Goal: Task Accomplishment & Management: Manage account settings

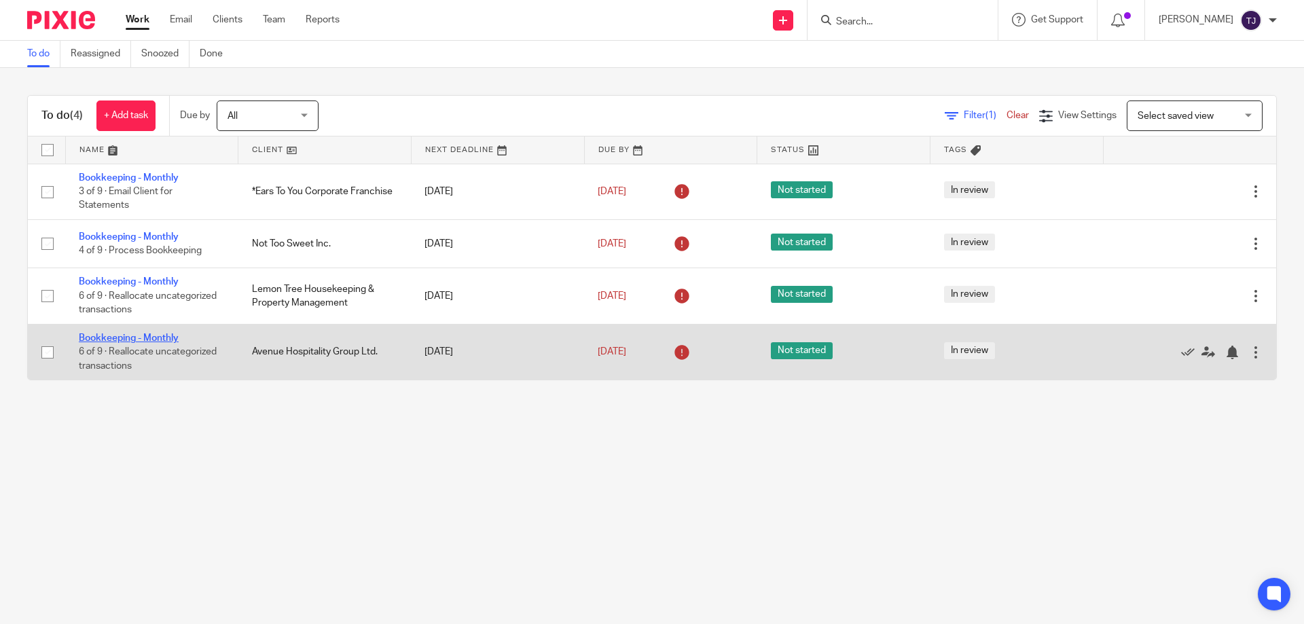
click at [177, 336] on link "Bookkeeping - Monthly" at bounding box center [129, 339] width 100 height 10
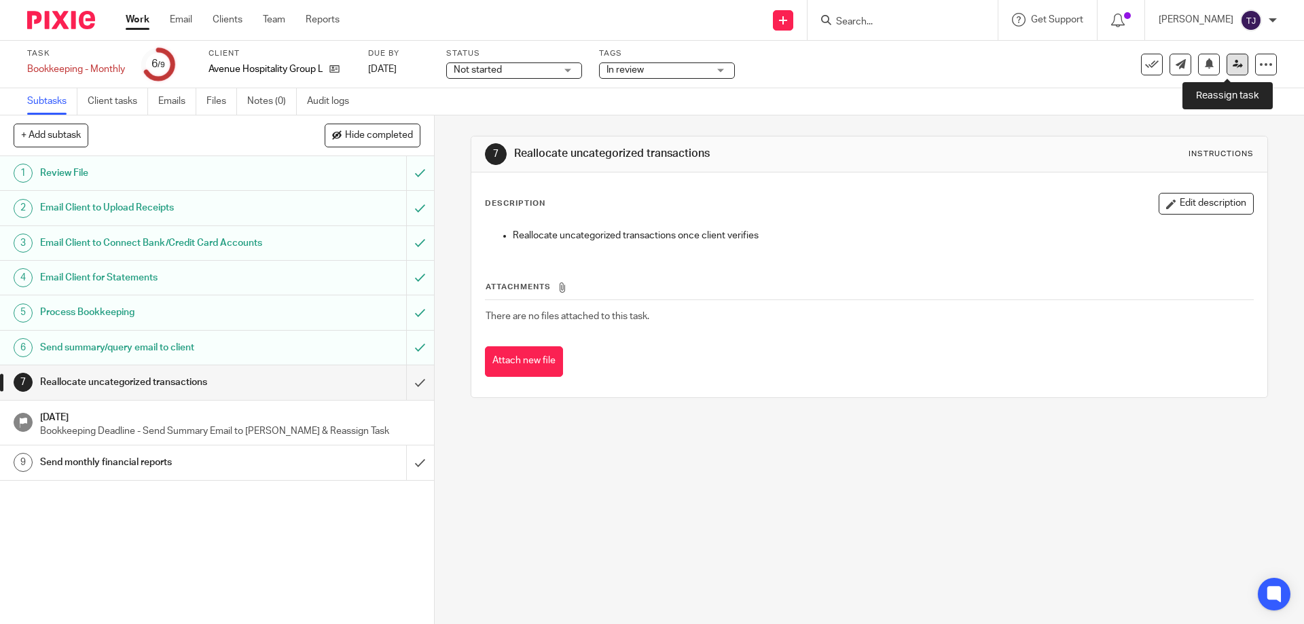
click at [1227, 60] on link at bounding box center [1238, 65] width 22 height 22
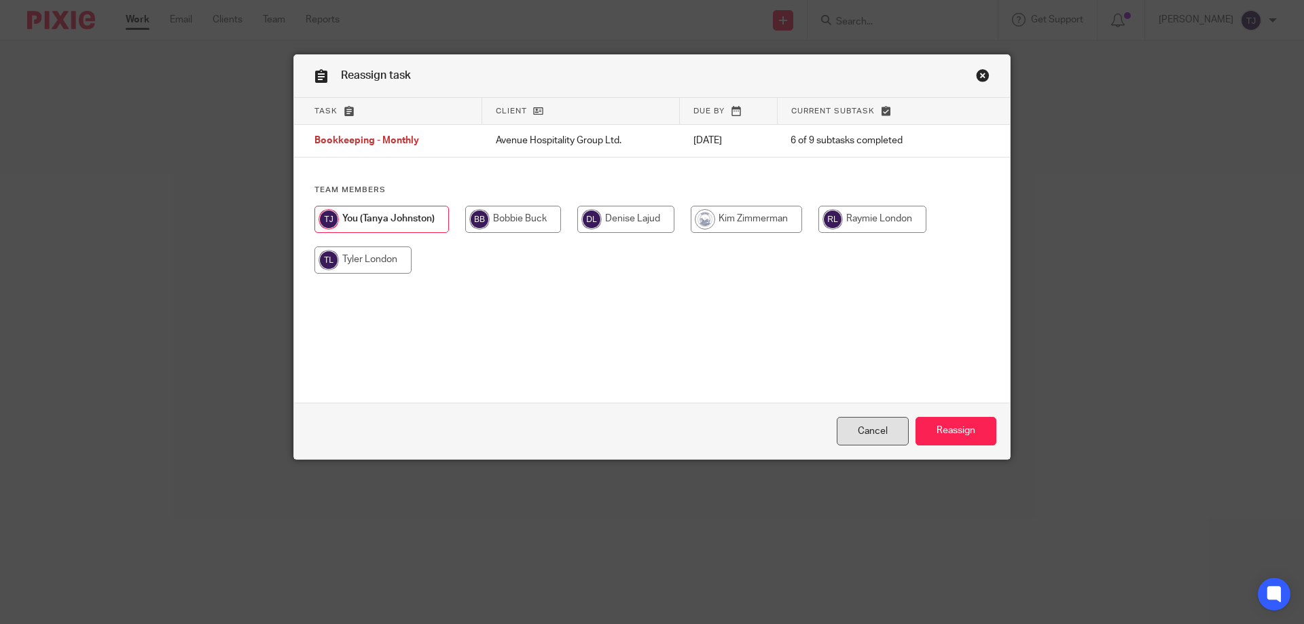
click at [886, 425] on link "Cancel" at bounding box center [873, 431] width 72 height 29
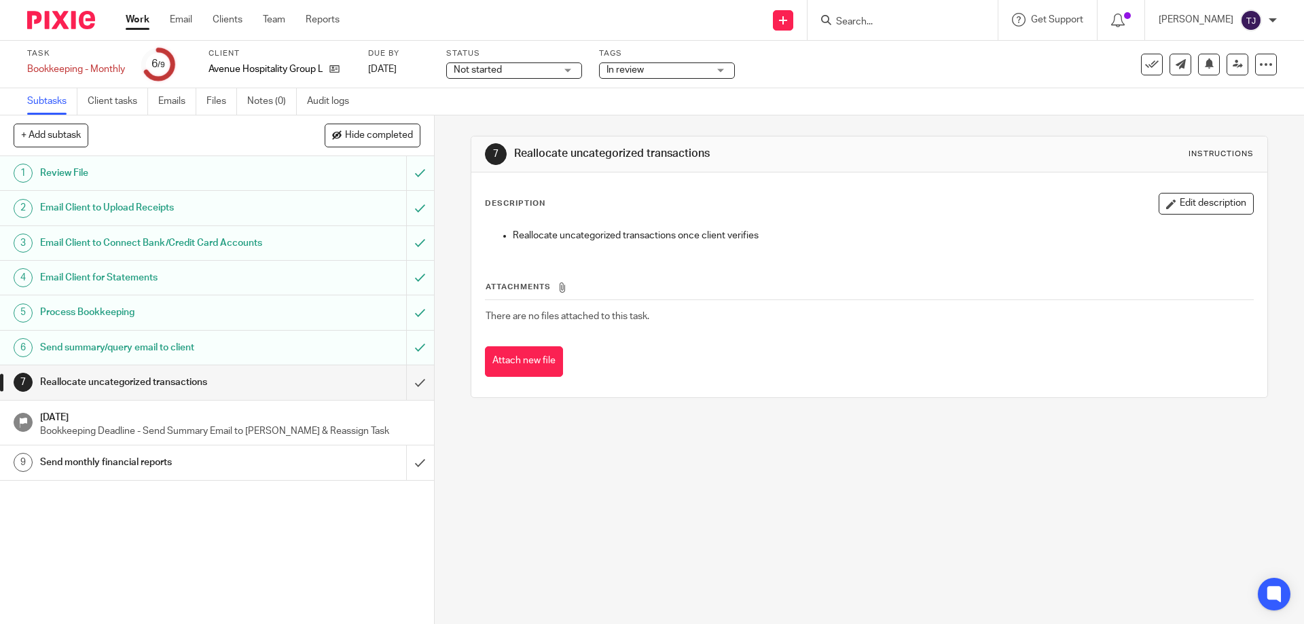
click at [69, 18] on img at bounding box center [61, 20] width 68 height 18
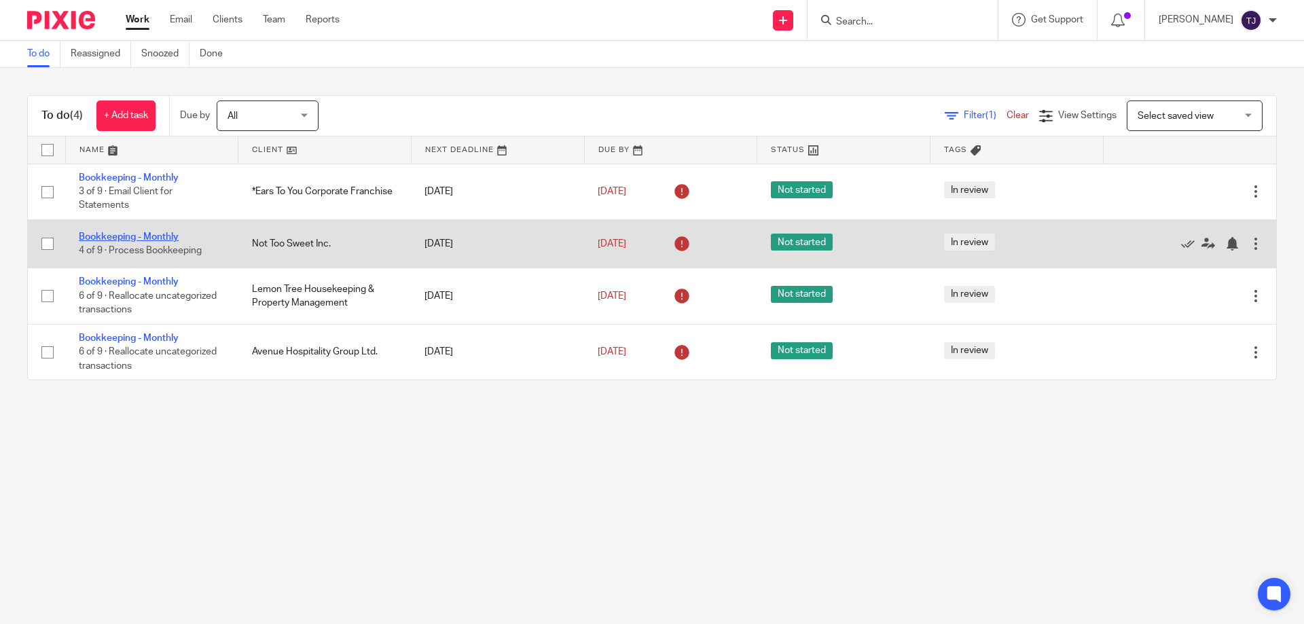
click at [123, 236] on link "Bookkeeping - Monthly" at bounding box center [129, 237] width 100 height 10
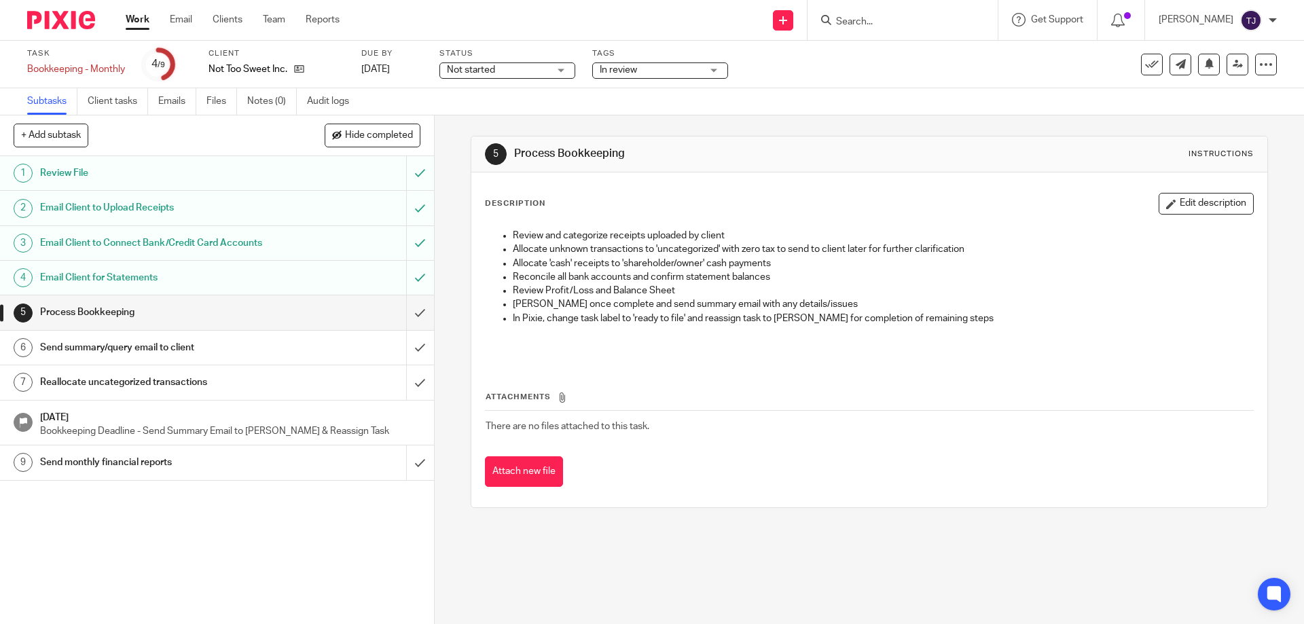
click at [479, 33] on div "Send new email Create task Add client Request signature Get Support Contact via…" at bounding box center [832, 20] width 944 height 40
drag, startPoint x: 401, startPoint y: 306, endPoint x: 410, endPoint y: 328, distance: 23.5
click at [404, 308] on input "submit" at bounding box center [217, 313] width 434 height 34
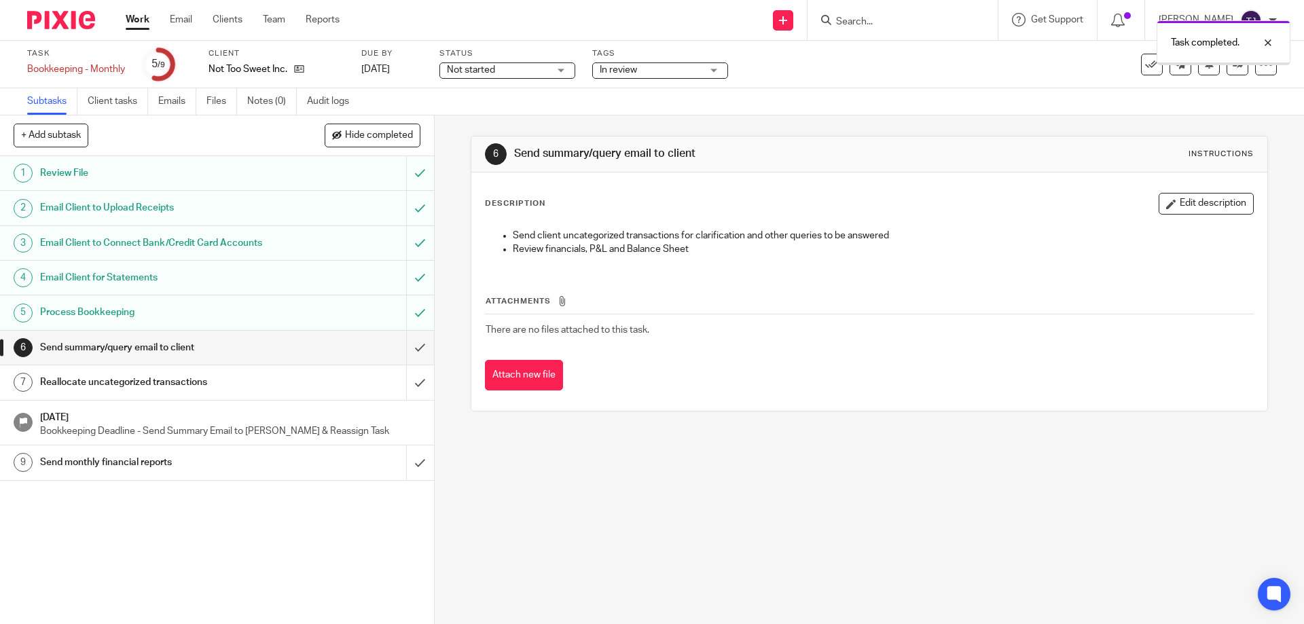
click at [406, 344] on input "submit" at bounding box center [217, 348] width 434 height 34
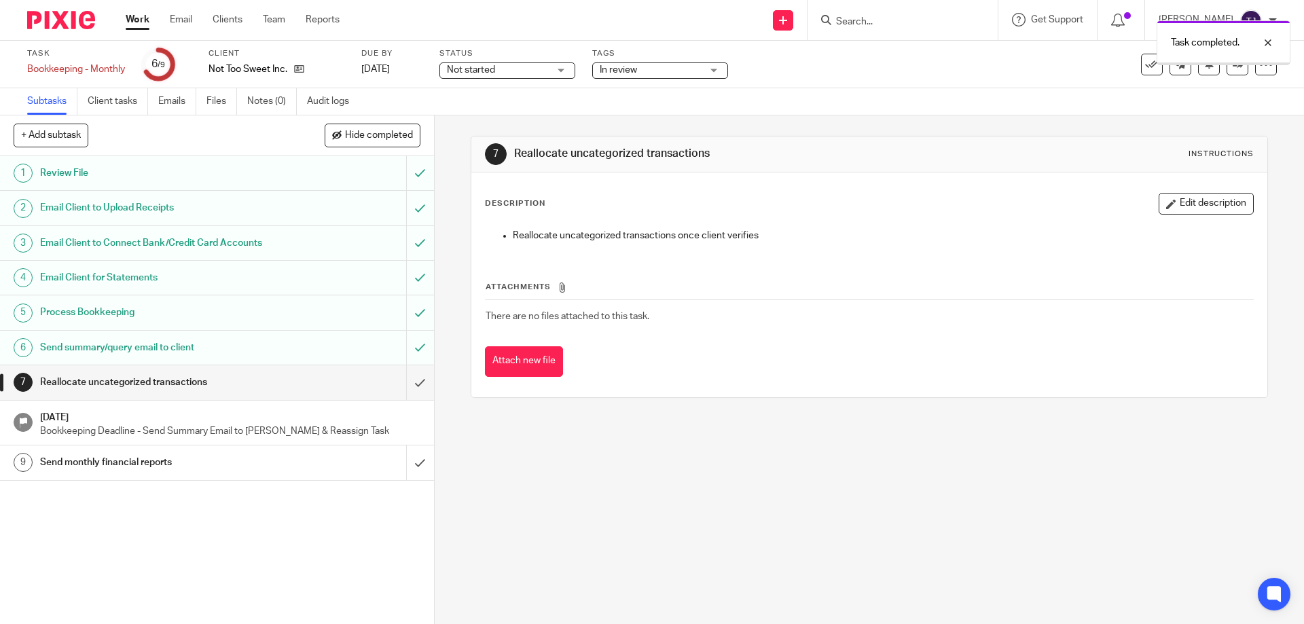
click at [401, 378] on input "submit" at bounding box center [217, 382] width 434 height 34
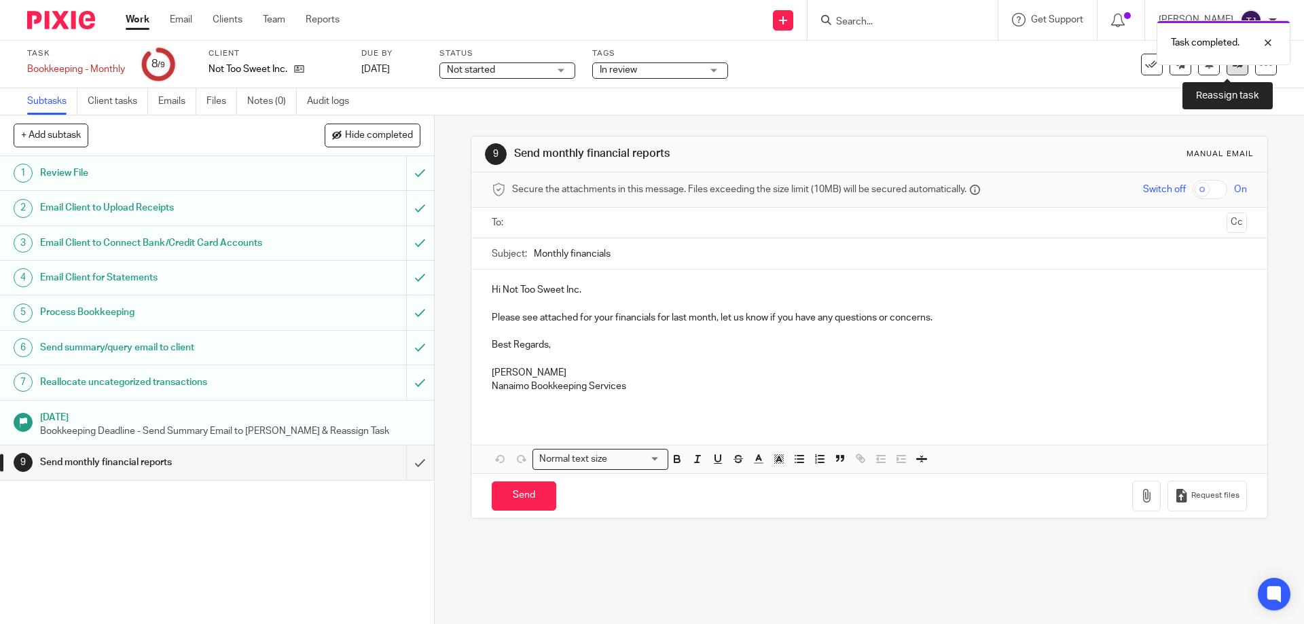
click at [1227, 73] on link at bounding box center [1238, 65] width 22 height 22
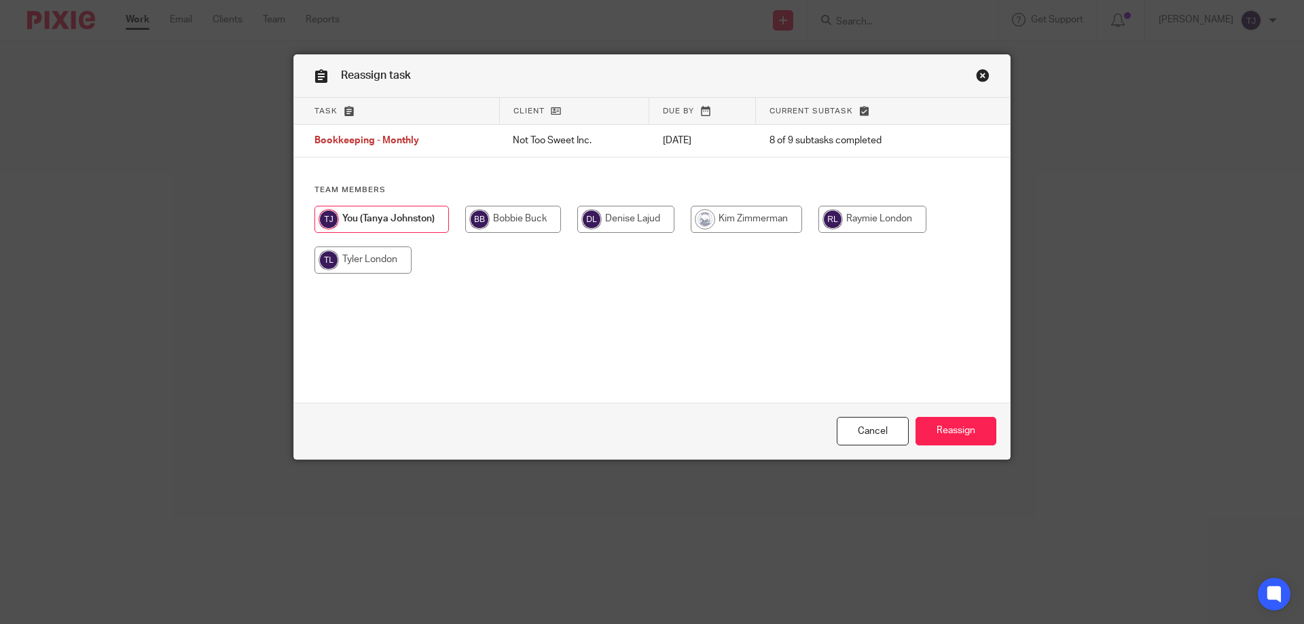
click at [834, 213] on input "radio" at bounding box center [873, 219] width 108 height 27
radio input "true"
click at [935, 433] on input "Reassign" at bounding box center [956, 431] width 81 height 29
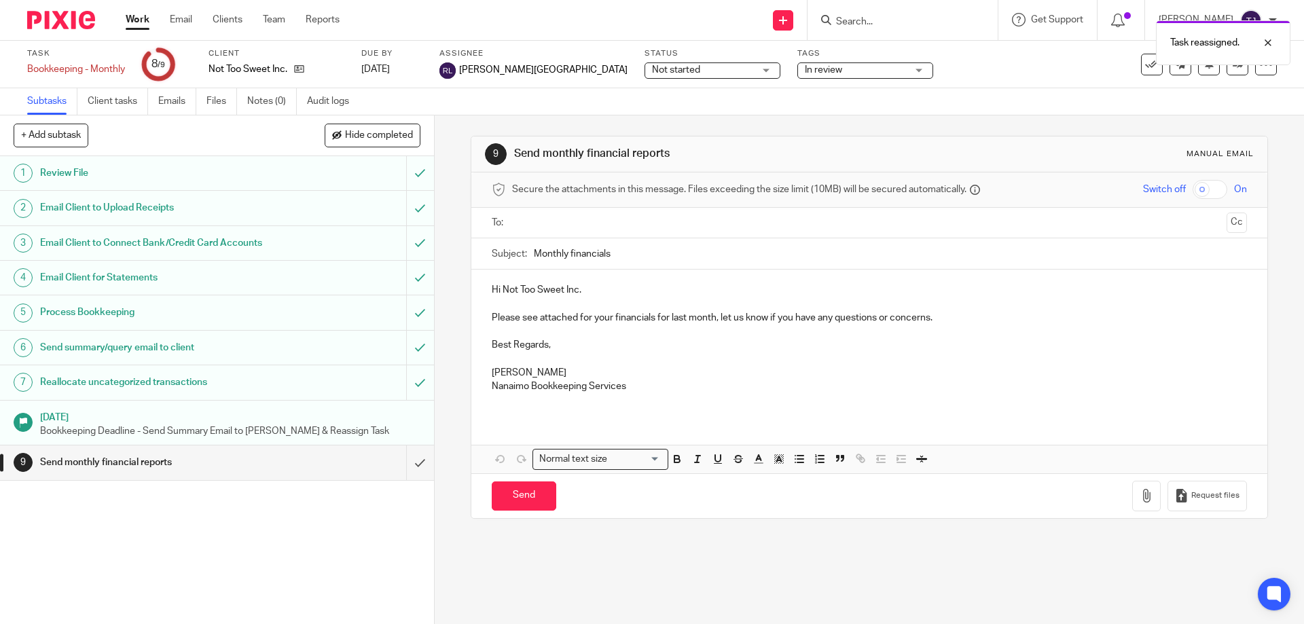
click at [60, 20] on img at bounding box center [61, 20] width 68 height 18
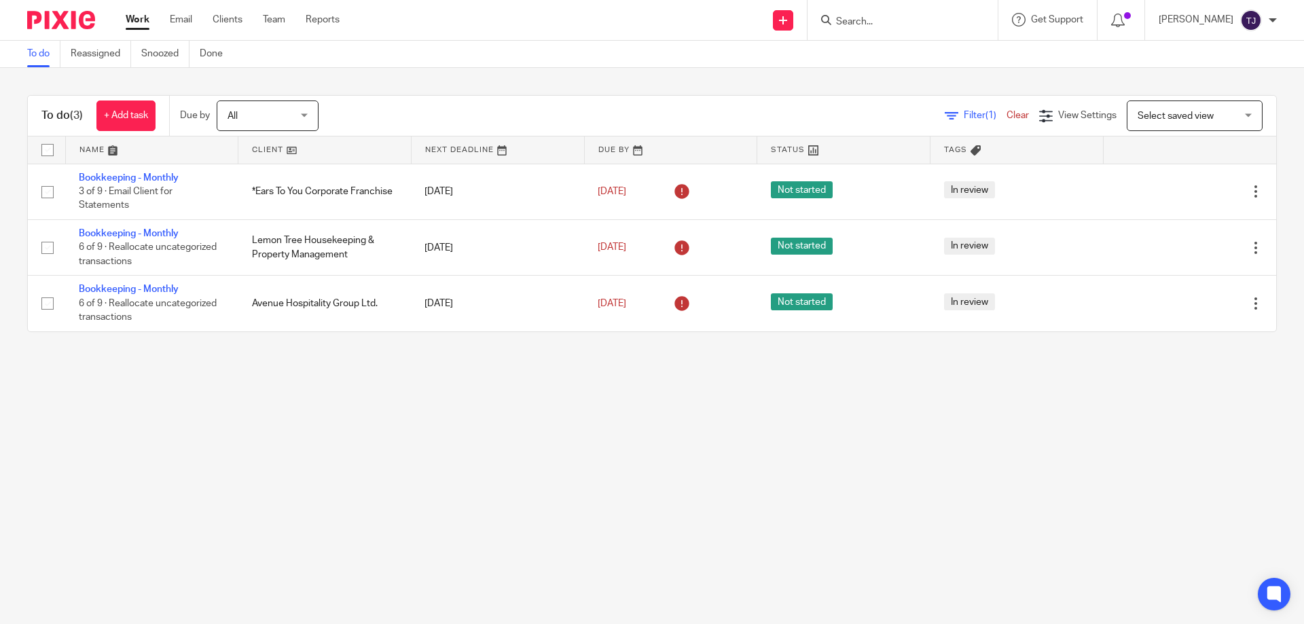
click at [868, 16] on input "Search" at bounding box center [896, 22] width 122 height 12
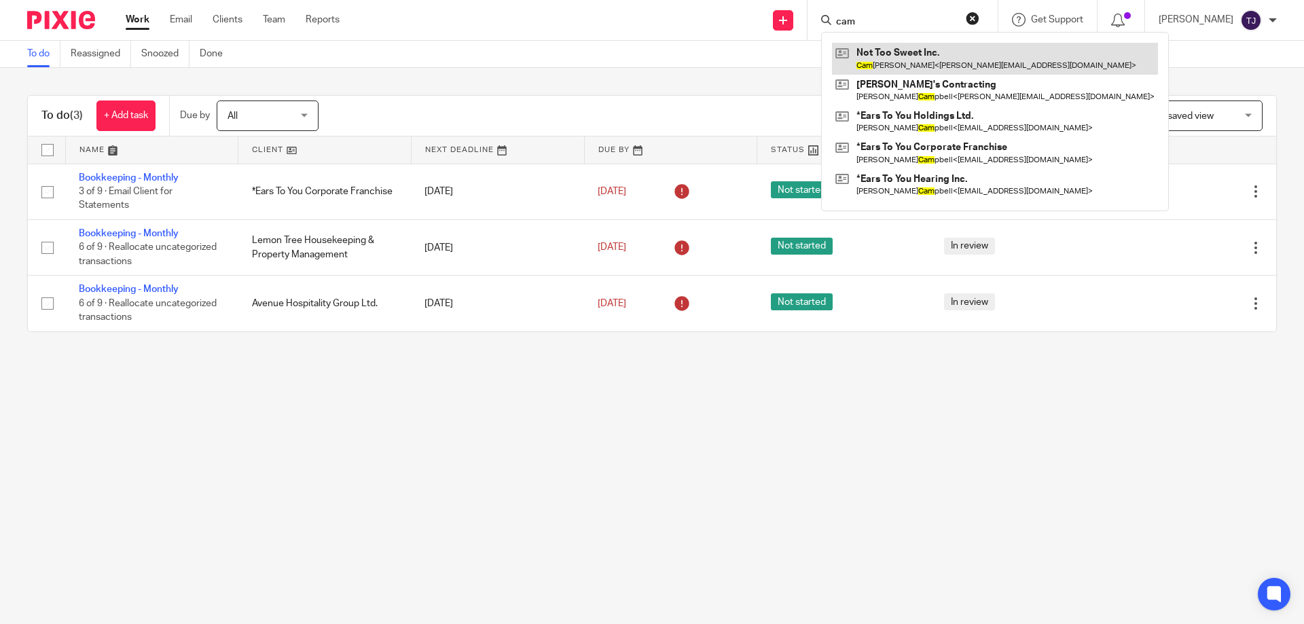
type input "cam"
click at [897, 48] on link at bounding box center [995, 58] width 326 height 31
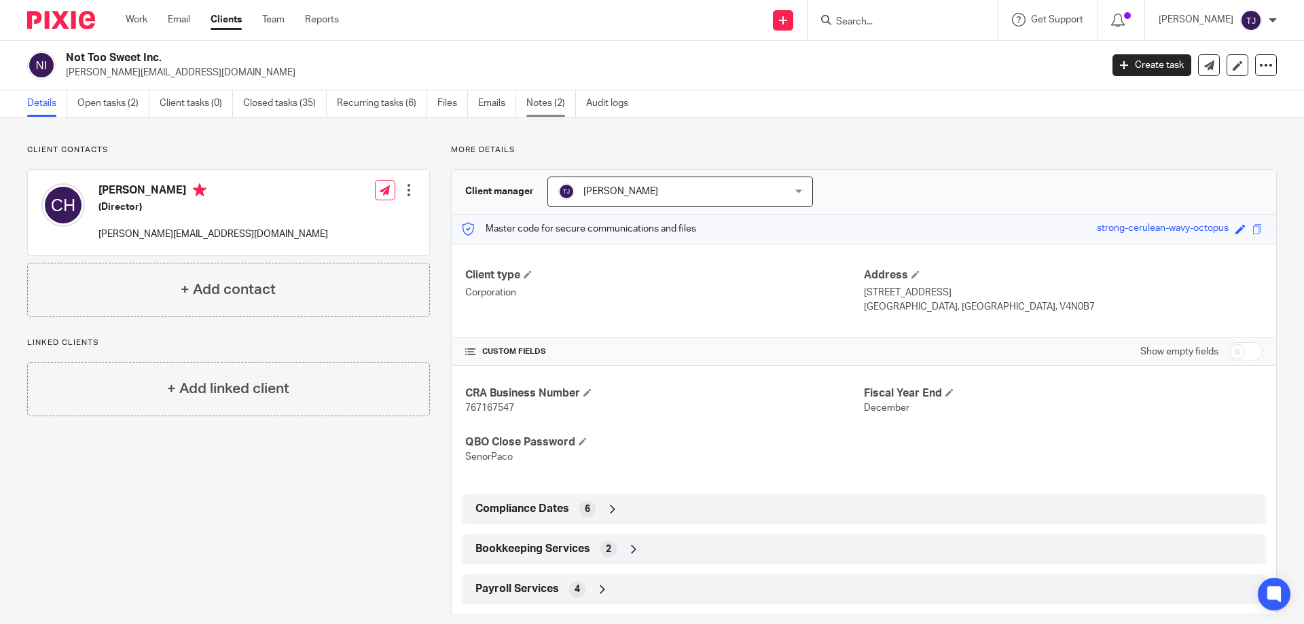
click at [552, 96] on link "Notes (2)" at bounding box center [551, 103] width 50 height 26
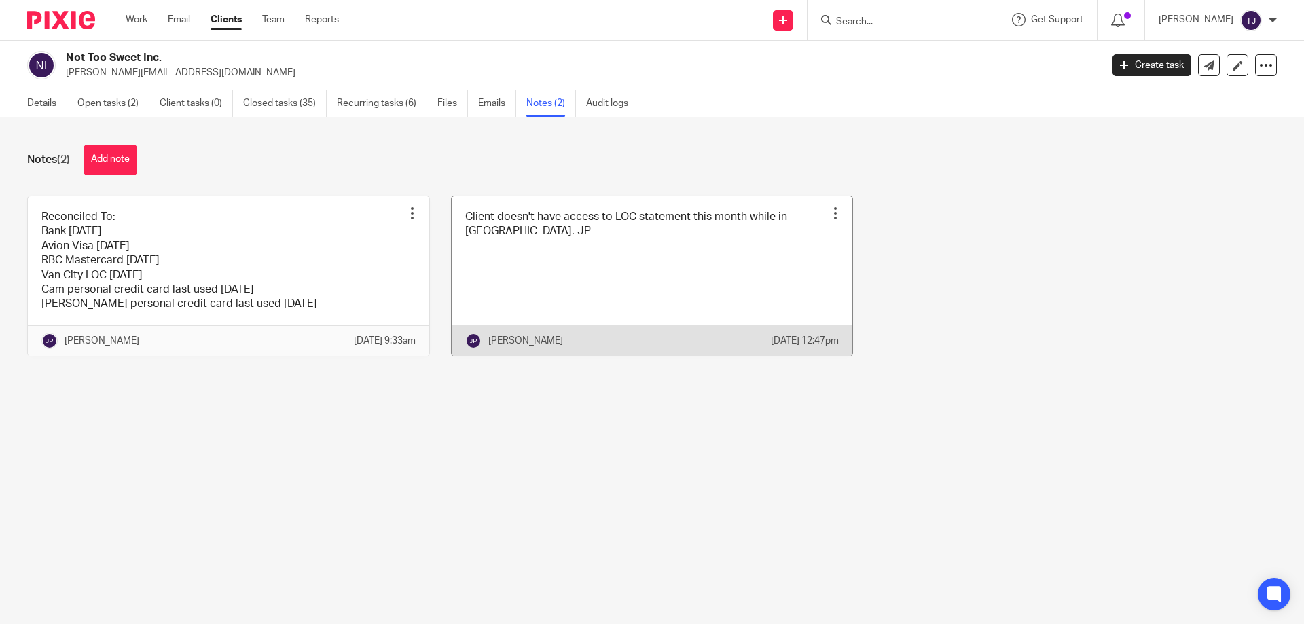
click at [536, 245] on link at bounding box center [652, 276] width 401 height 160
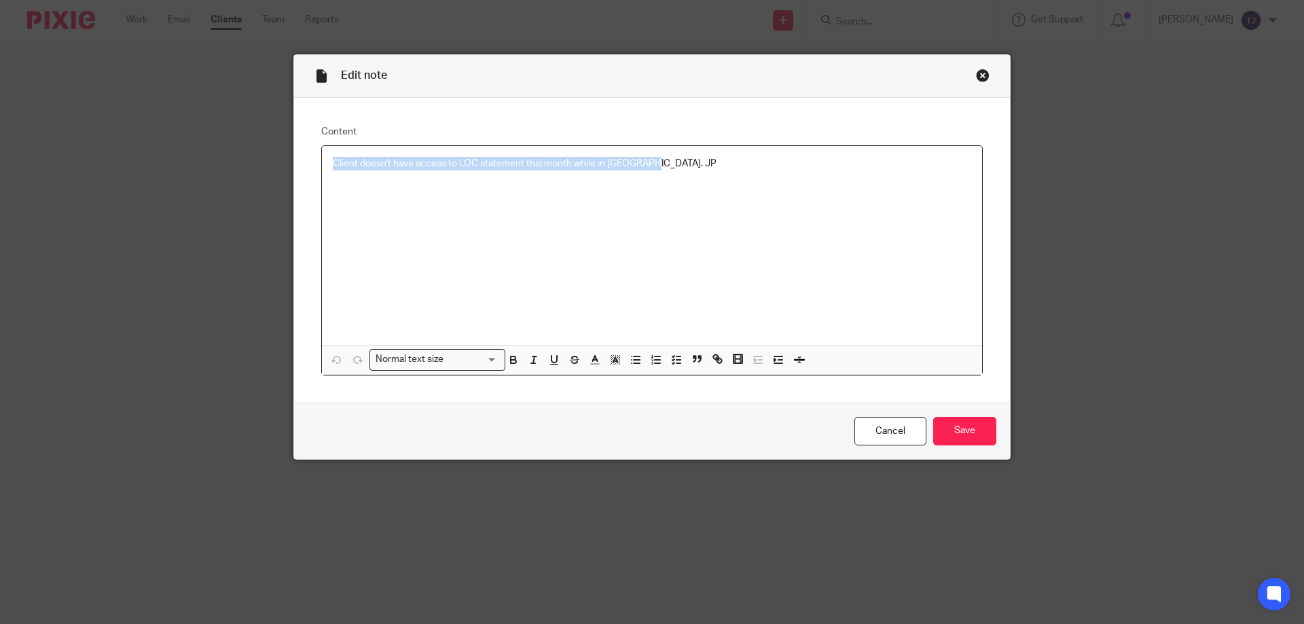
drag, startPoint x: 649, startPoint y: 160, endPoint x: 240, endPoint y: 153, distance: 408.3
click at [240, 153] on div "Edit note Content Client doesn't have access to LOC statement this month while …" at bounding box center [652, 312] width 1304 height 624
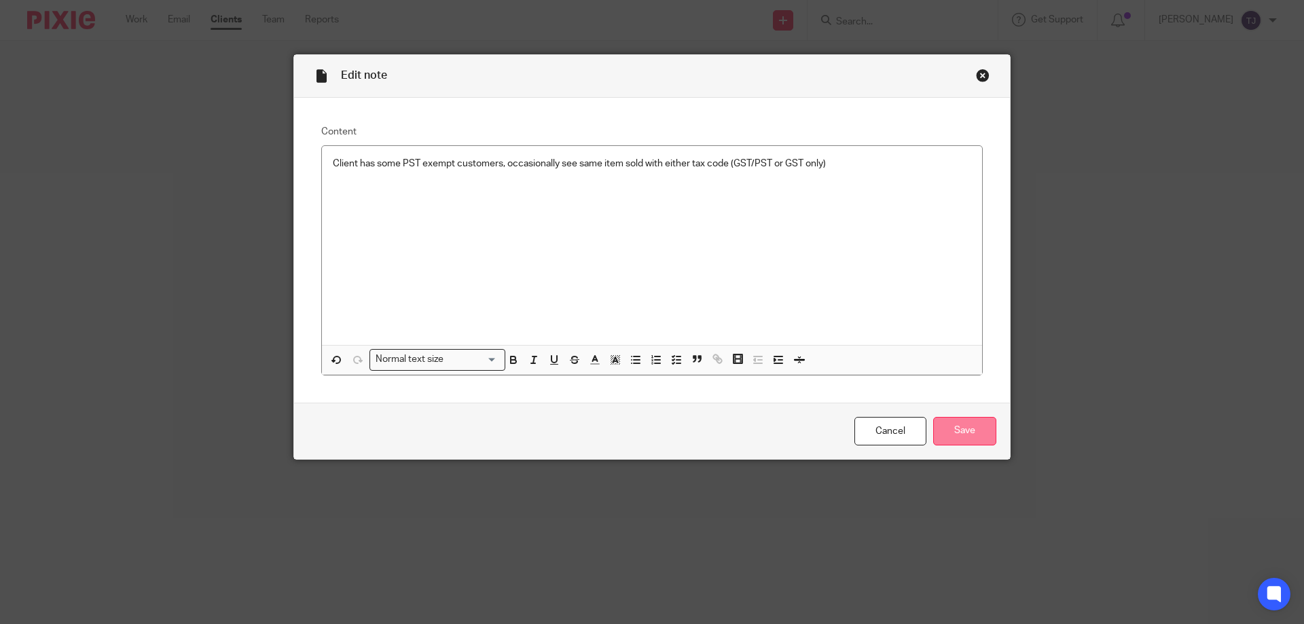
click at [944, 429] on input "Save" at bounding box center [964, 431] width 63 height 29
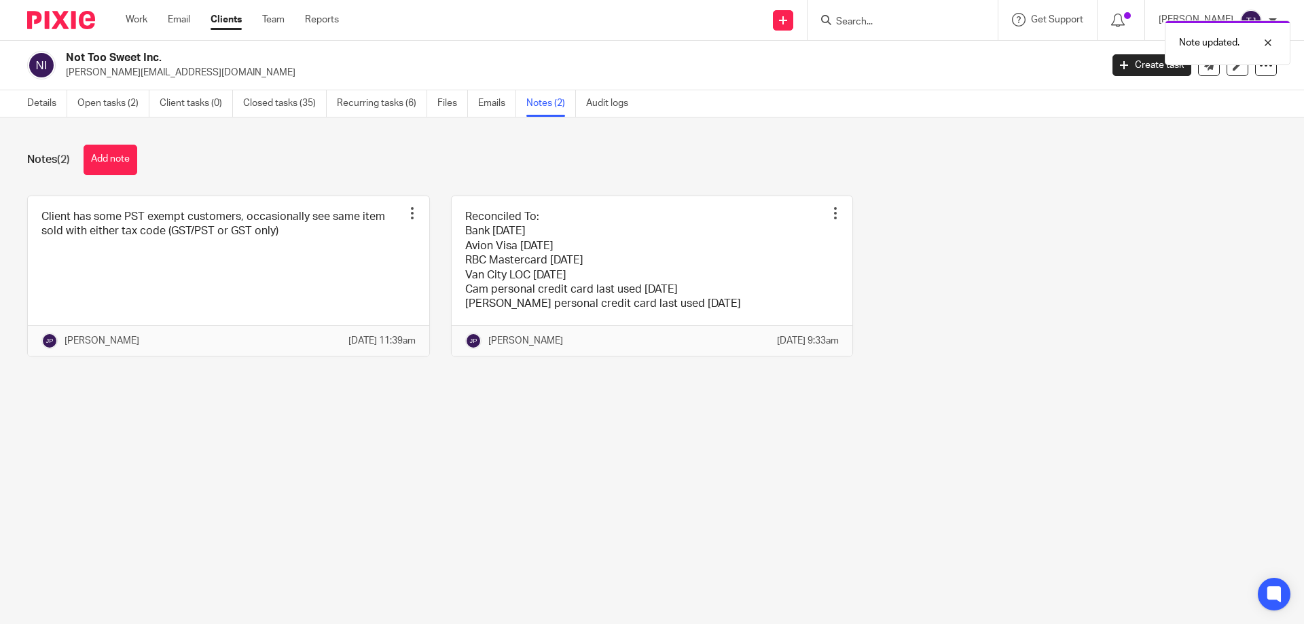
click at [74, 24] on img at bounding box center [61, 20] width 68 height 18
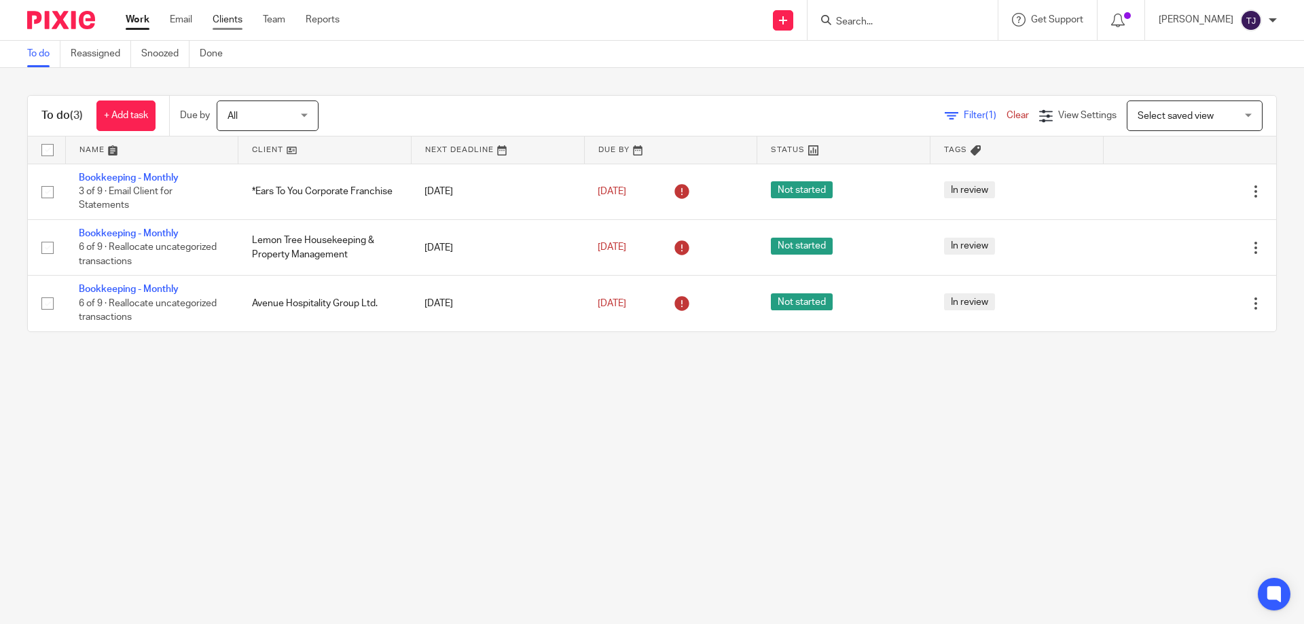
click at [241, 14] on link "Clients" at bounding box center [228, 20] width 30 height 14
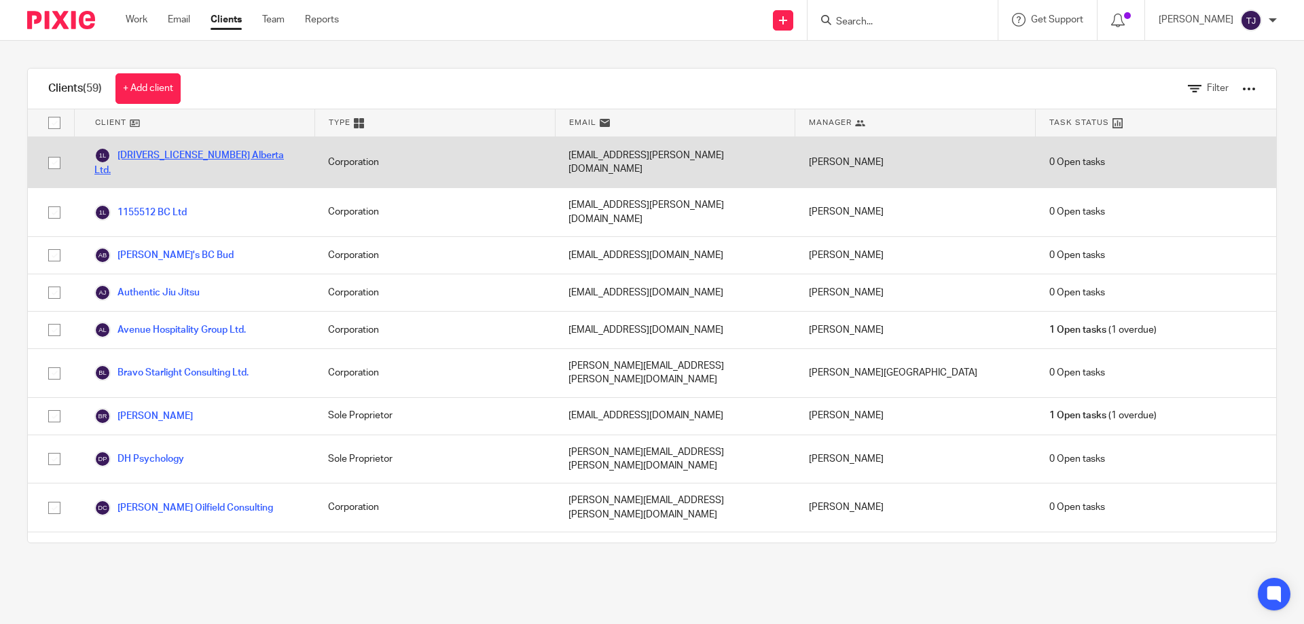
click at [193, 156] on link "[DRIVERS_LICENSE_NUMBER] Alberta Ltd." at bounding box center [197, 162] width 207 height 30
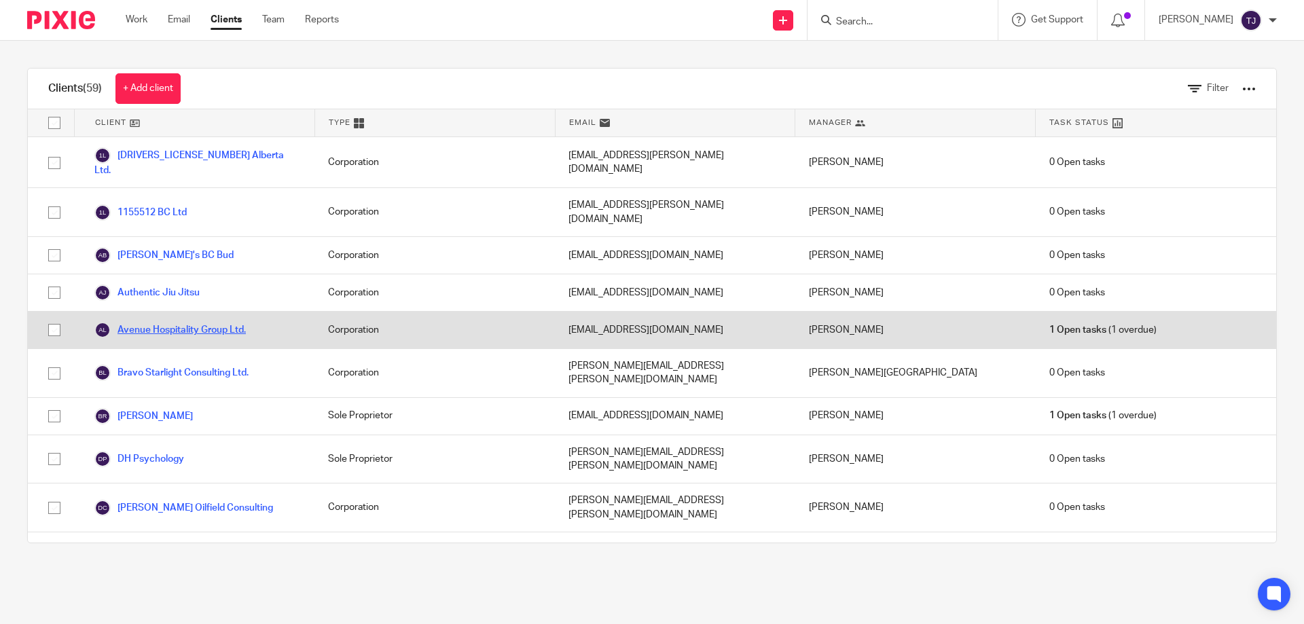
click at [232, 322] on link "Avenue Hospitality Group Ltd." at bounding box center [169, 330] width 151 height 16
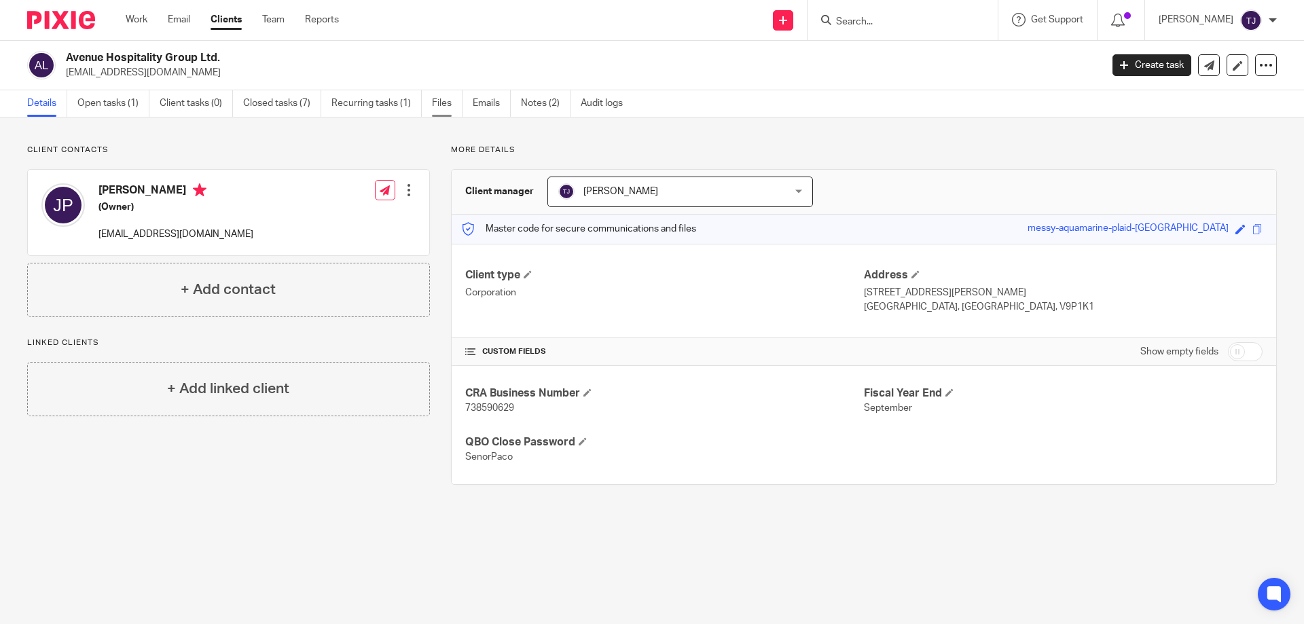
click at [448, 101] on link "Files" at bounding box center [447, 103] width 31 height 26
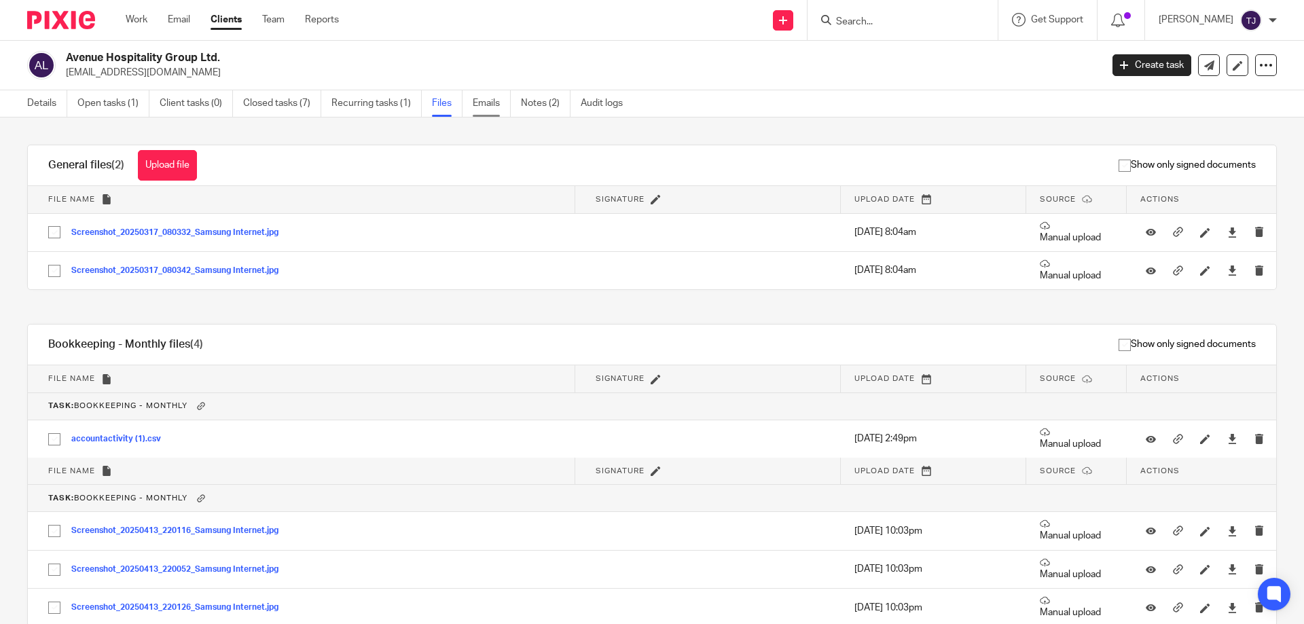
click at [484, 99] on link "Emails" at bounding box center [492, 103] width 38 height 26
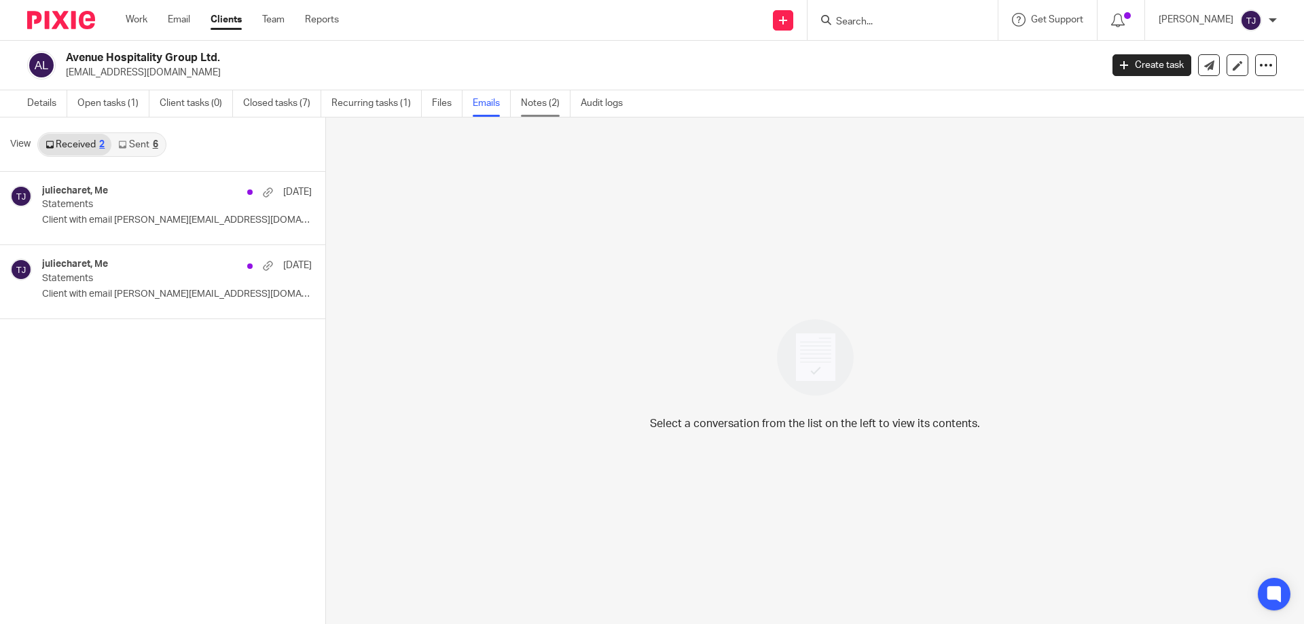
click at [531, 99] on link "Notes (2)" at bounding box center [546, 103] width 50 height 26
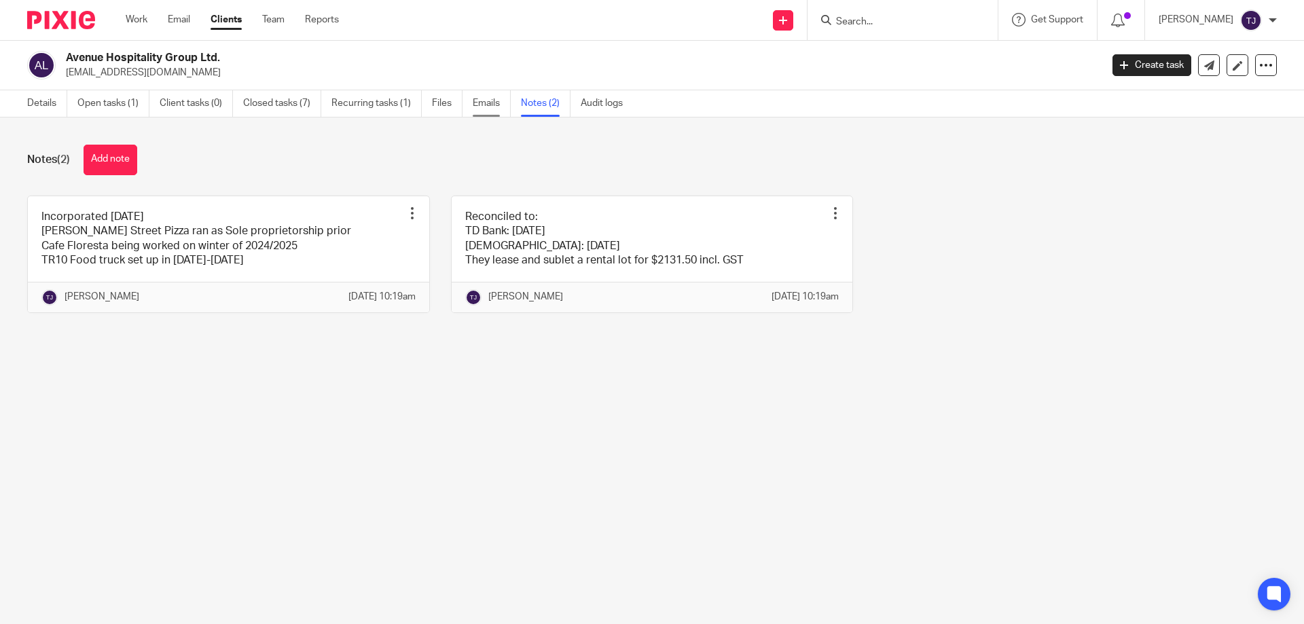
click at [493, 107] on link "Emails" at bounding box center [492, 103] width 38 height 26
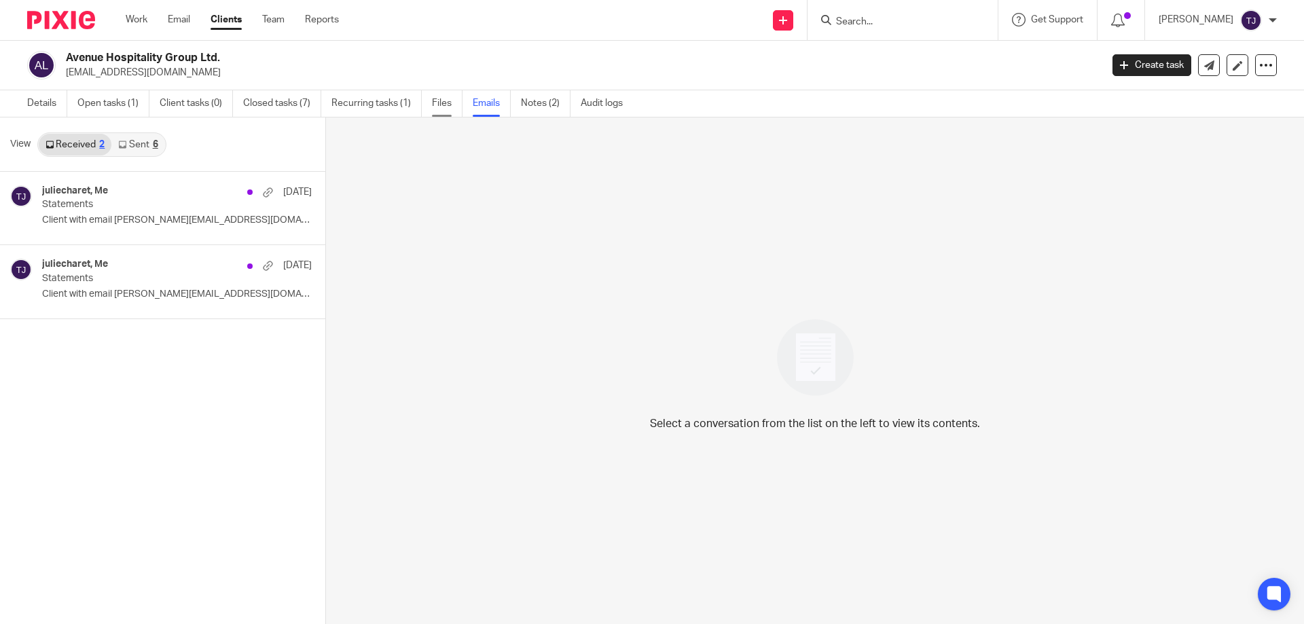
click at [437, 101] on link "Files" at bounding box center [447, 103] width 31 height 26
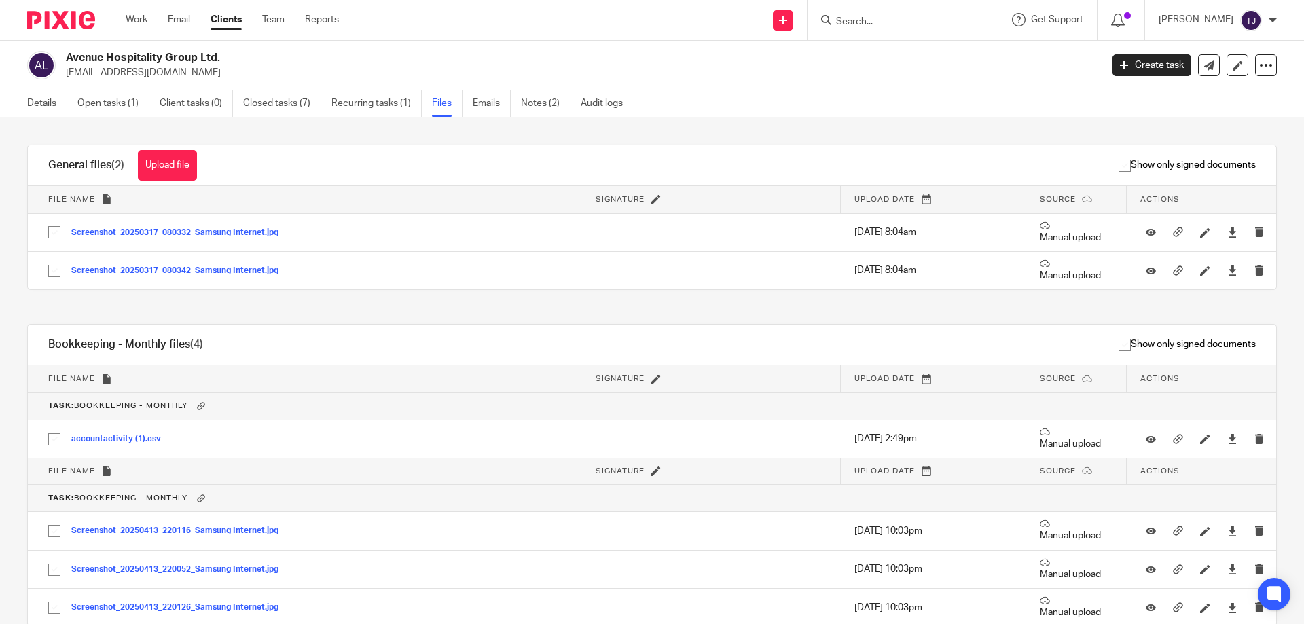
scroll to position [64, 0]
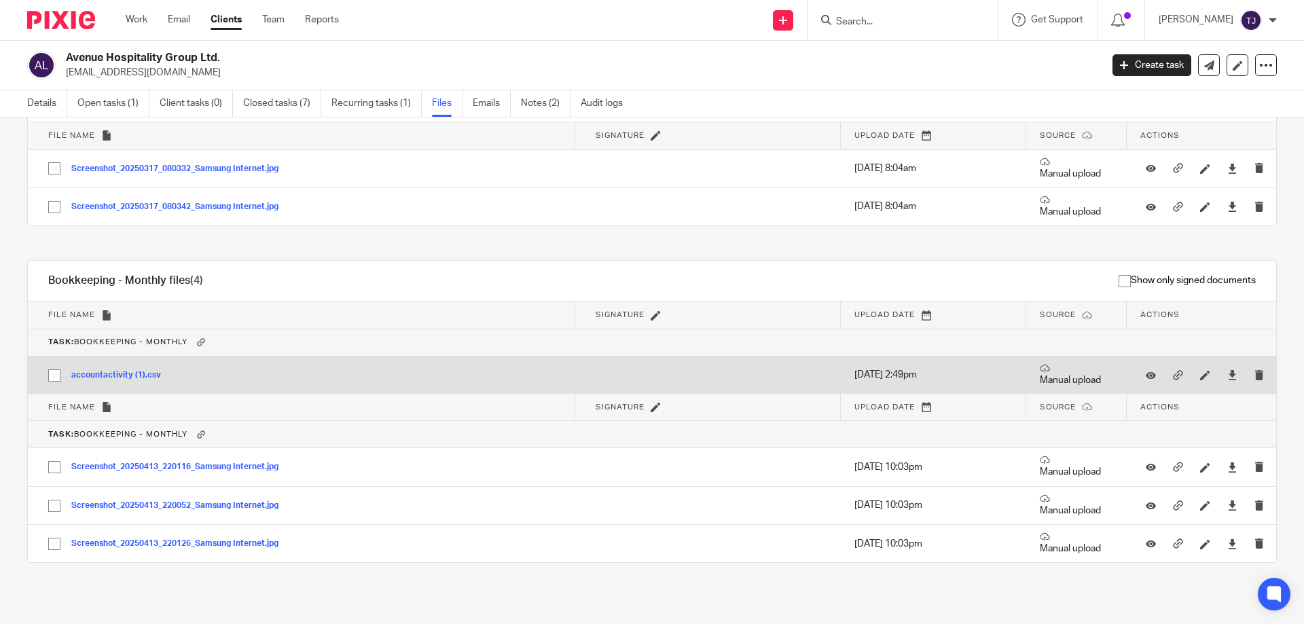
click at [134, 373] on button "accountactivity (1).csv" at bounding box center [121, 376] width 100 height 10
click at [107, 372] on button "accountactivity (1).csv" at bounding box center [121, 376] width 100 height 10
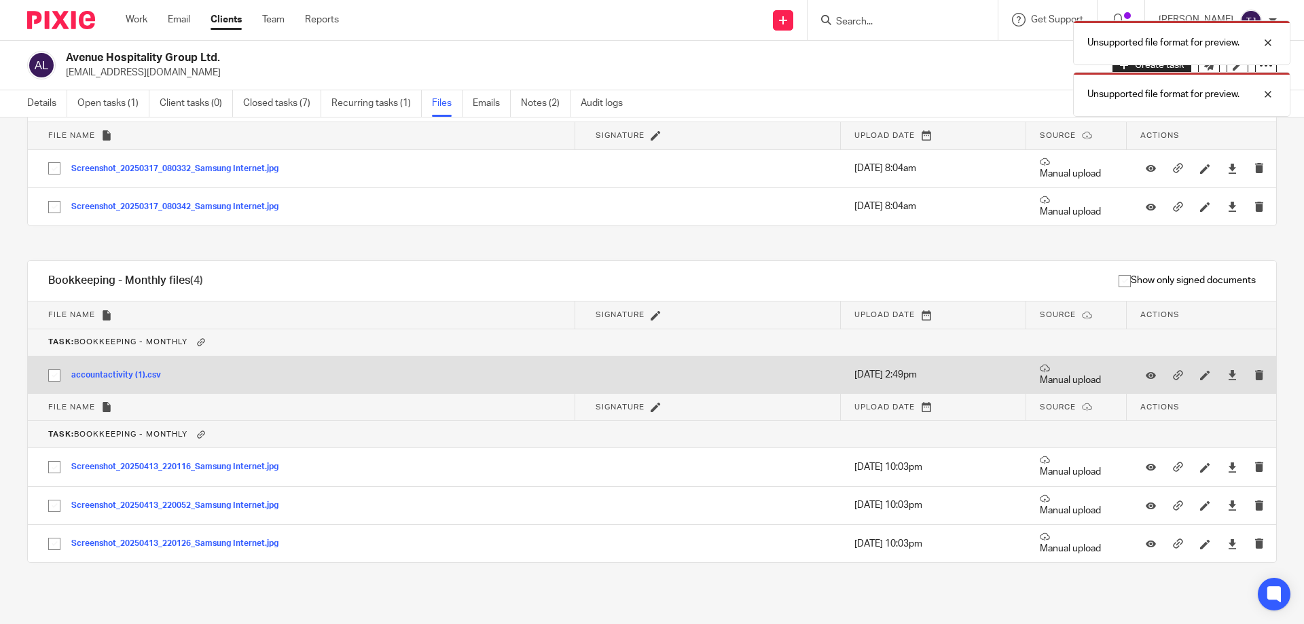
click at [107, 372] on button "accountactivity (1).csv" at bounding box center [121, 376] width 100 height 10
click at [60, 371] on input "checkbox" at bounding box center [54, 376] width 26 height 26
checkbox input "true"
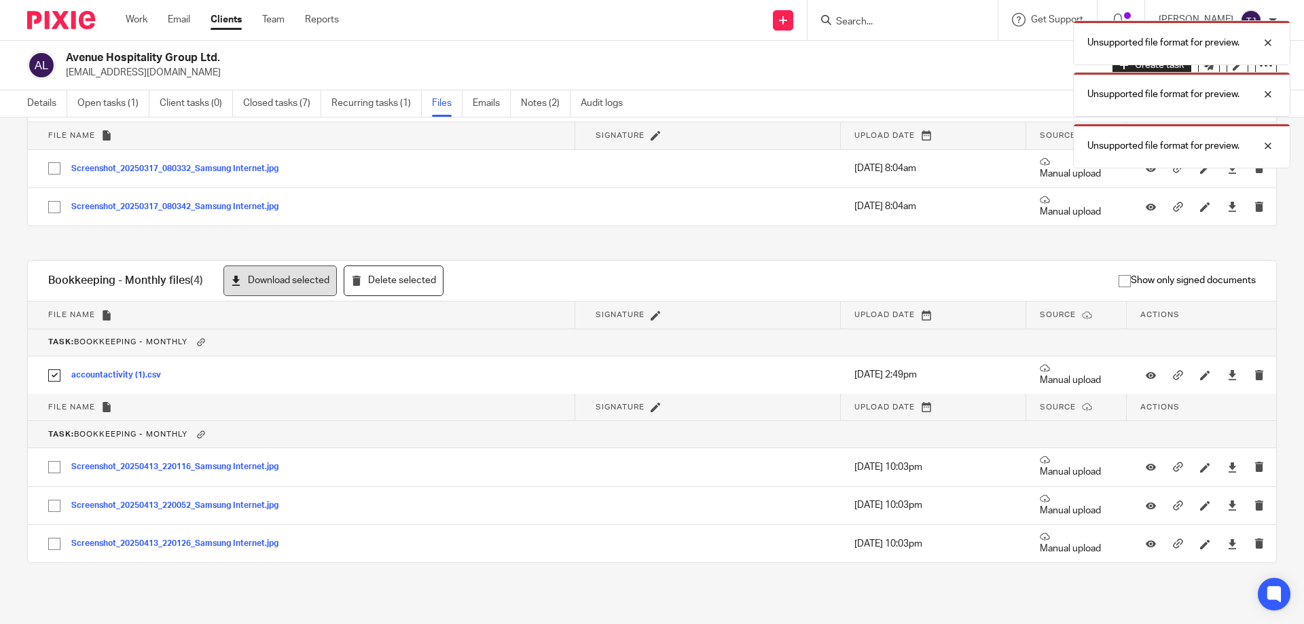
click at [253, 283] on button "Download selected" at bounding box center [280, 281] width 113 height 31
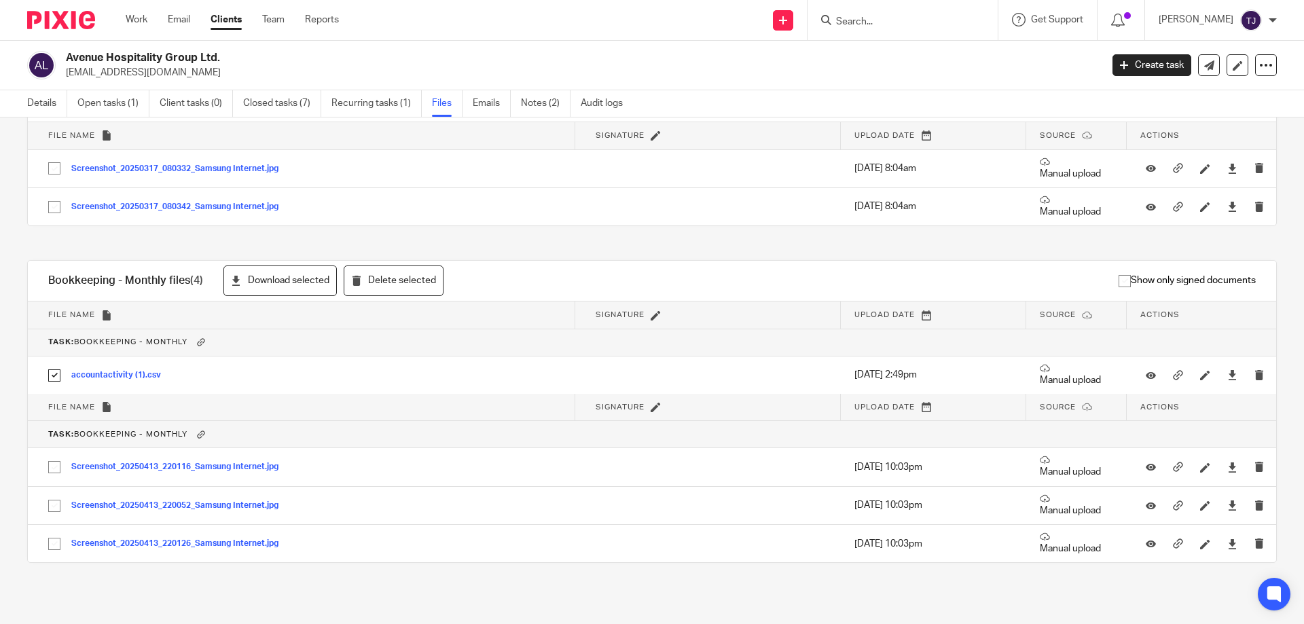
click at [224, 18] on link "Clients" at bounding box center [226, 20] width 31 height 14
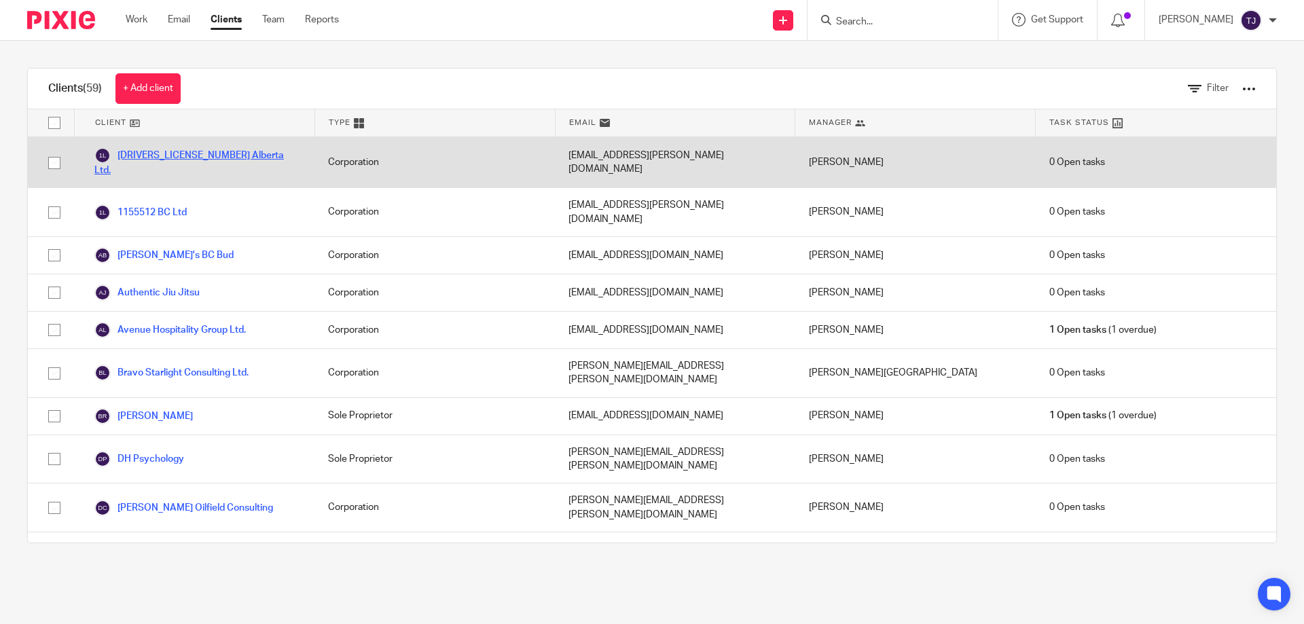
click at [166, 151] on link "[DRIVERS_LICENSE_NUMBER] Alberta Ltd." at bounding box center [197, 162] width 207 height 30
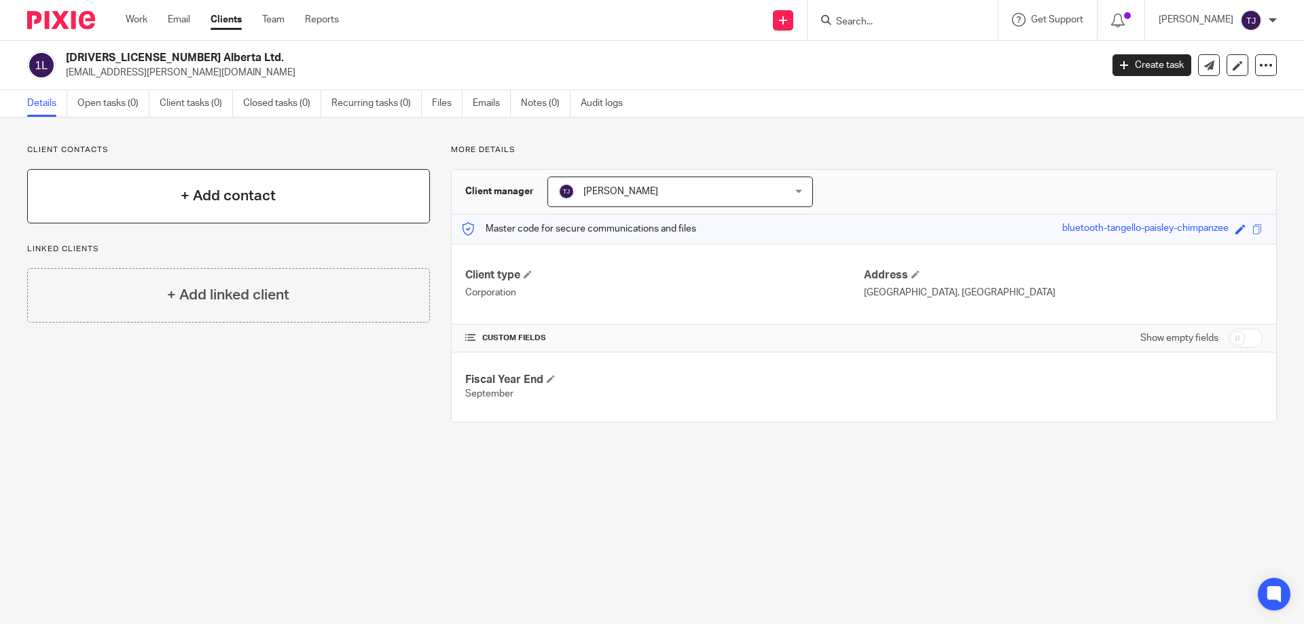
click at [199, 185] on div "+ Add contact" at bounding box center [228, 196] width 403 height 54
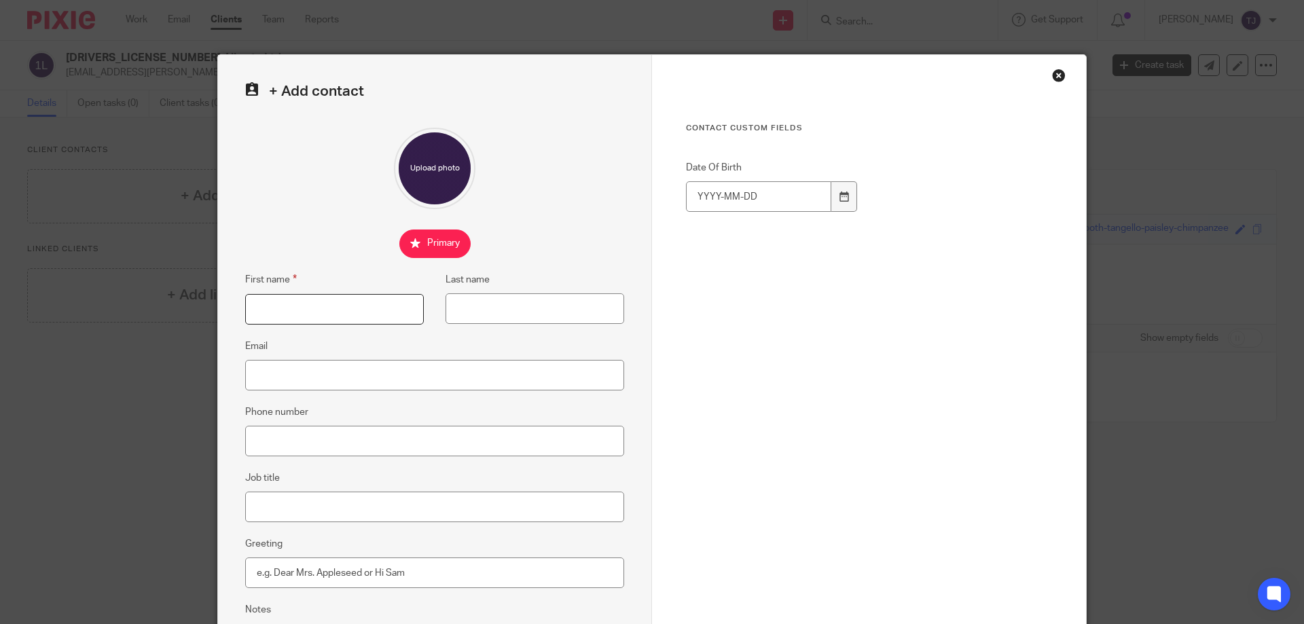
click at [264, 302] on input "First name" at bounding box center [334, 309] width 179 height 31
type input "[PERSON_NAME]"
type input "[EMAIL_ADDRESS][PERSON_NAME][DOMAIN_NAME]"
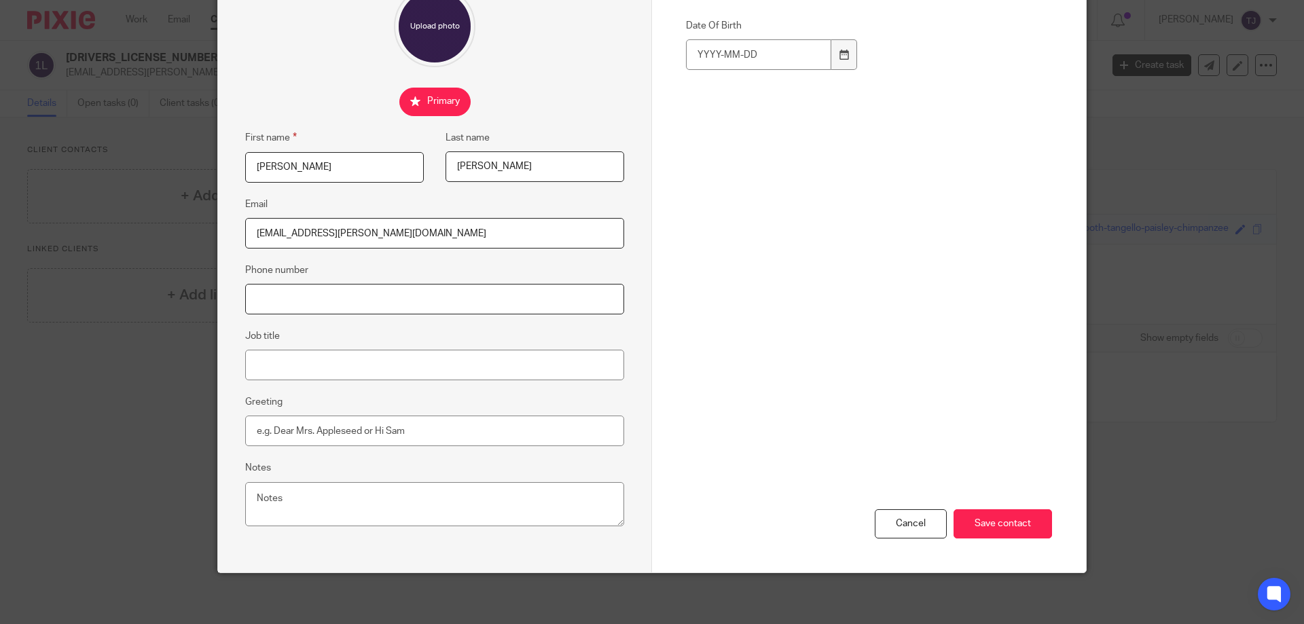
scroll to position [145, 0]
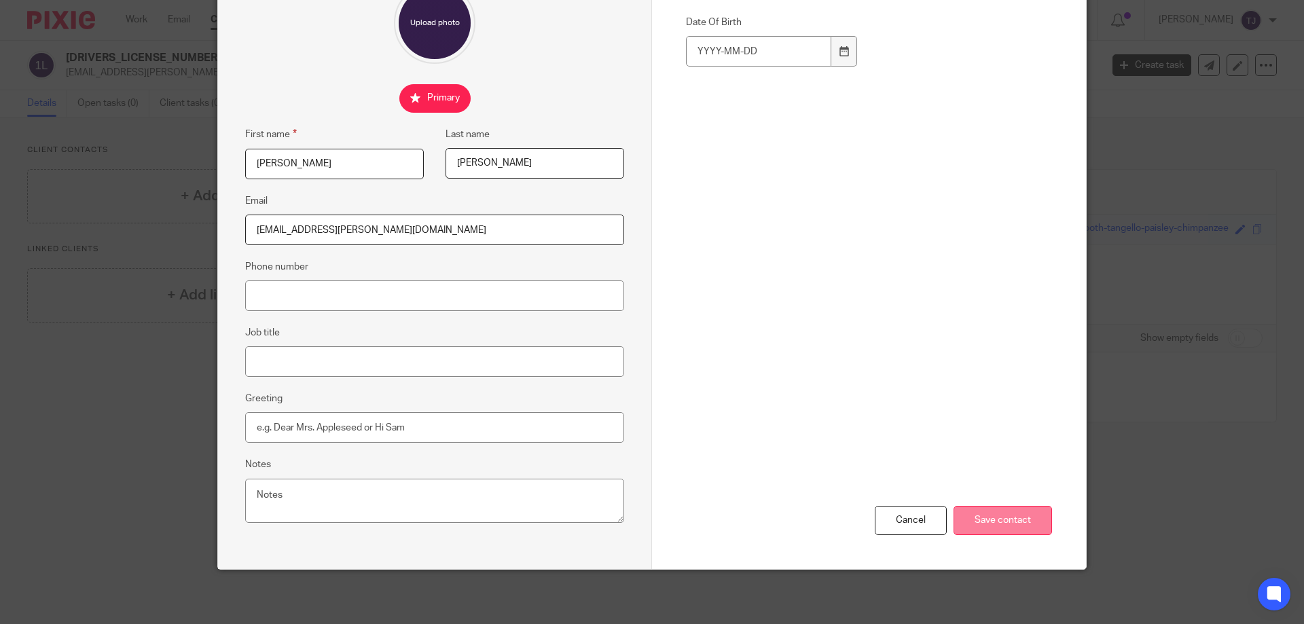
click at [997, 517] on input "Save contact" at bounding box center [1003, 520] width 99 height 29
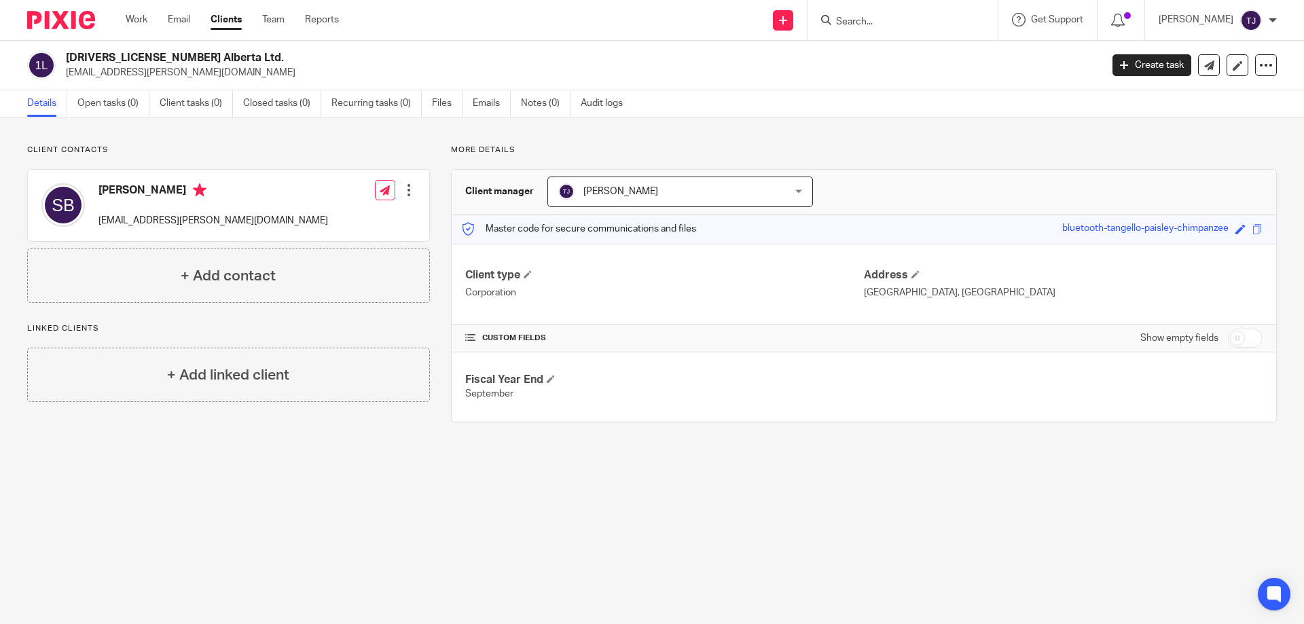
click at [1248, 334] on input "checkbox" at bounding box center [1245, 338] width 35 height 19
checkbox input "true"
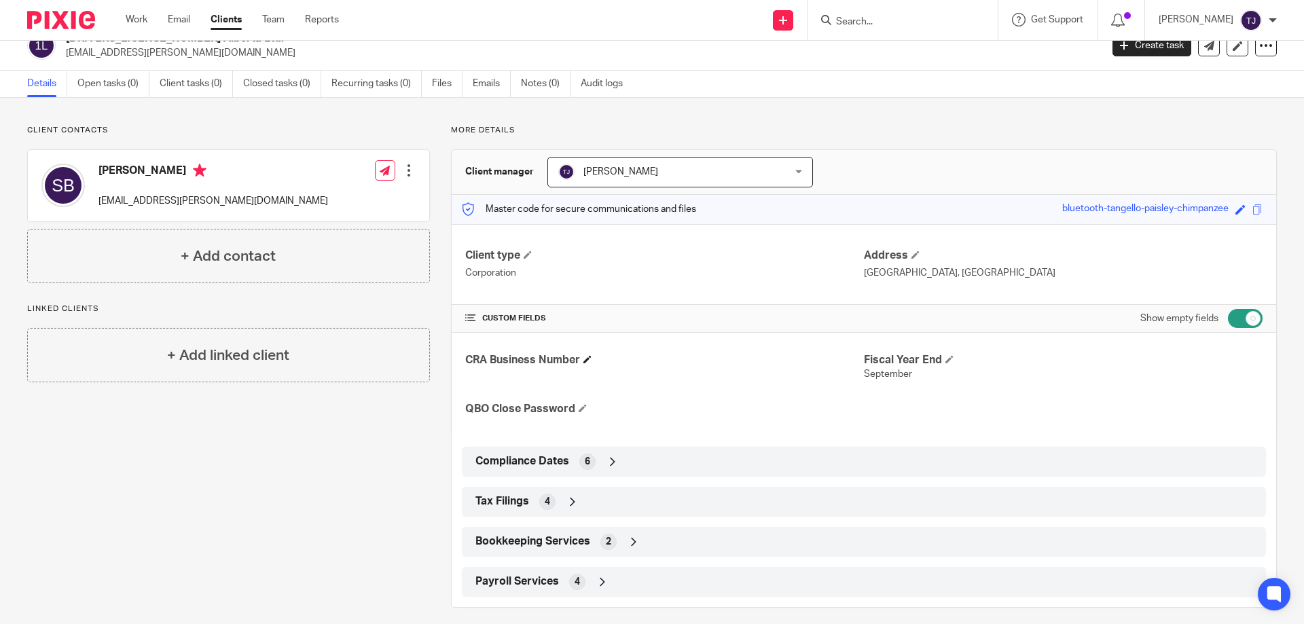
scroll to position [31, 0]
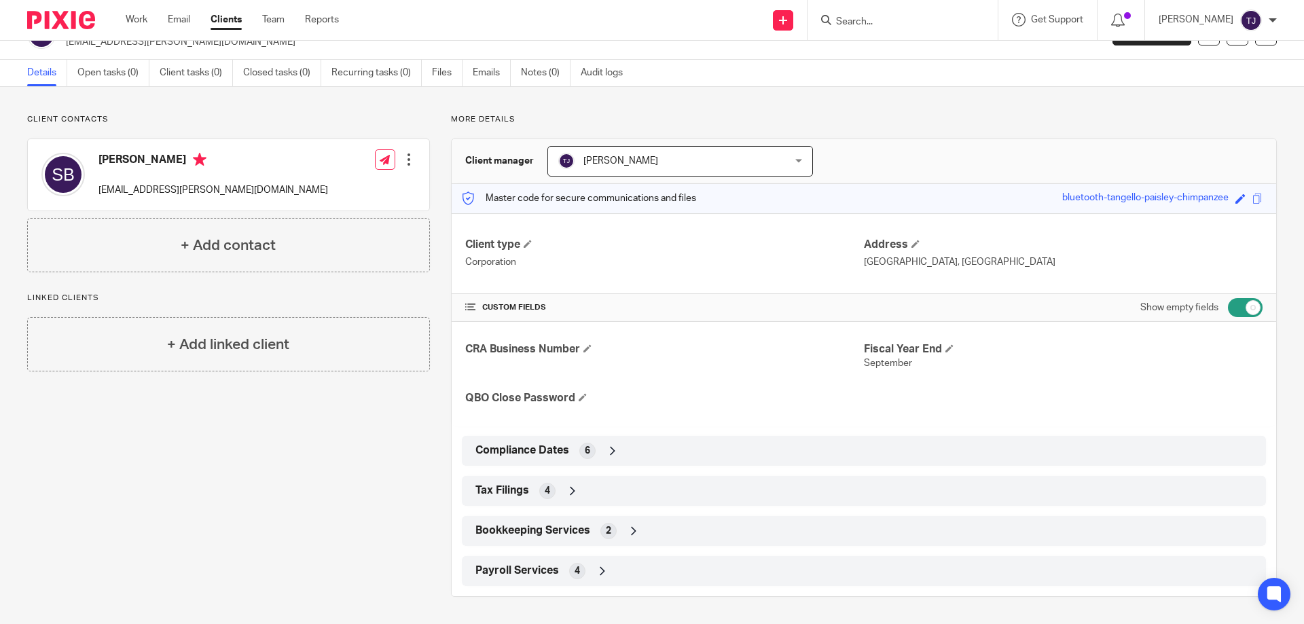
click at [537, 572] on span "Payroll Services" at bounding box center [518, 571] width 84 height 14
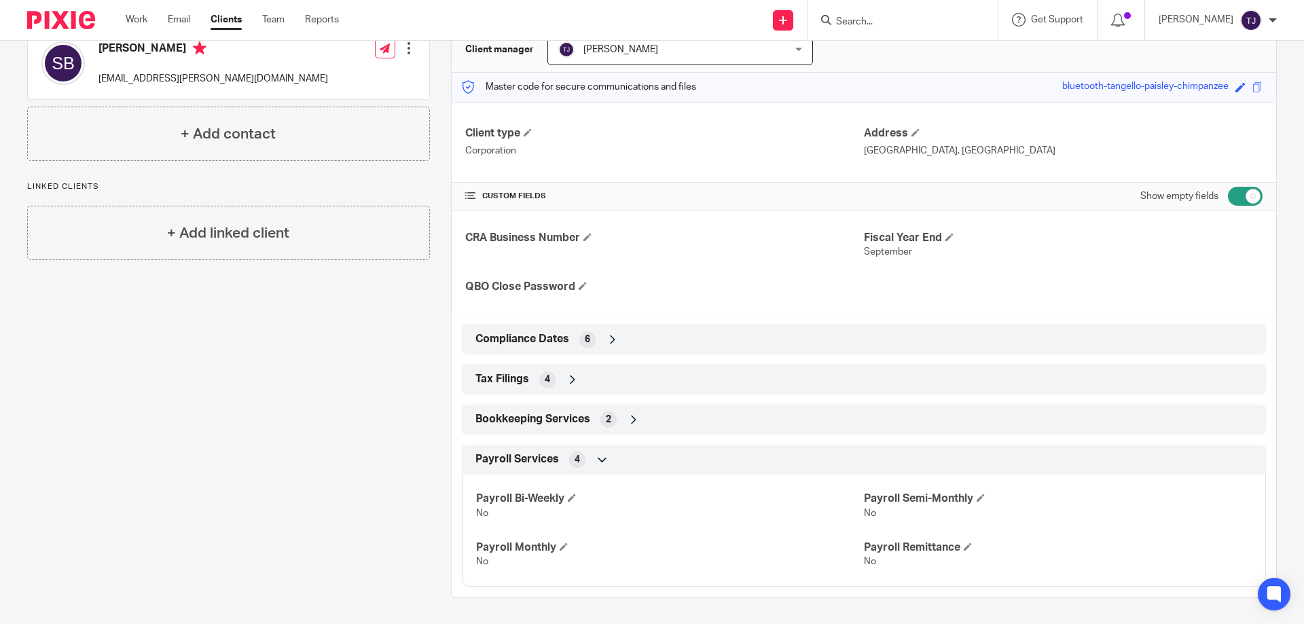
scroll to position [143, 0]
click at [529, 416] on span "Bookkeeping Services" at bounding box center [533, 419] width 115 height 14
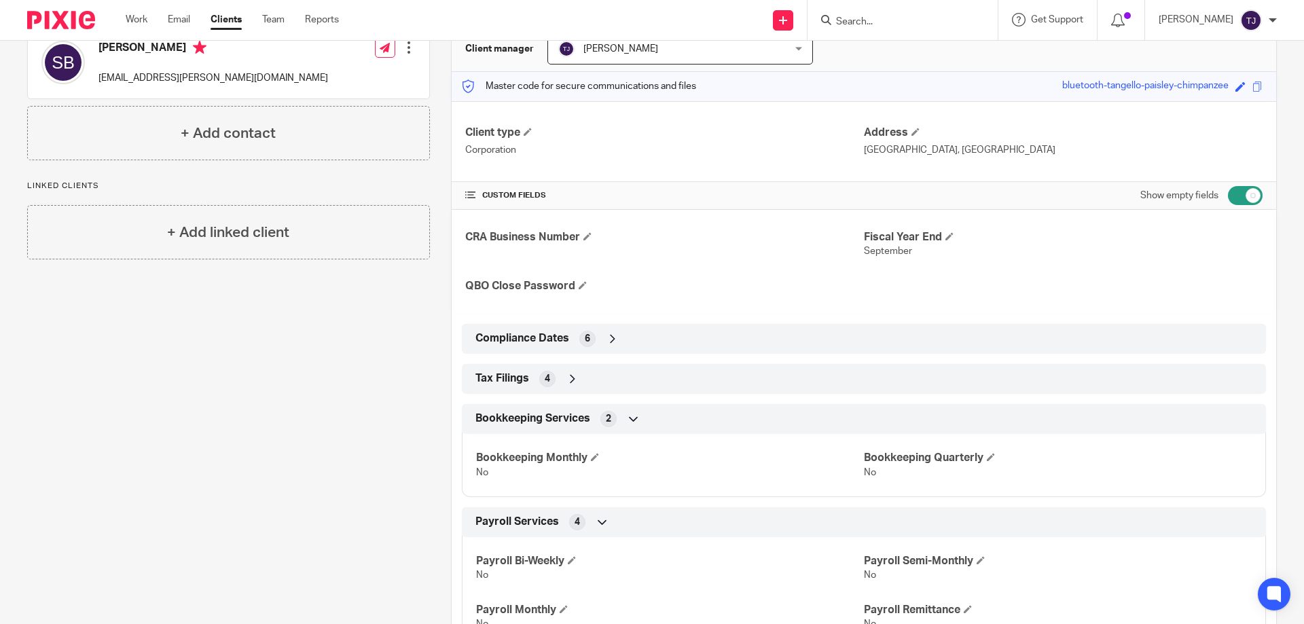
click at [514, 371] on div "Tax Filings 4" at bounding box center [864, 379] width 784 height 23
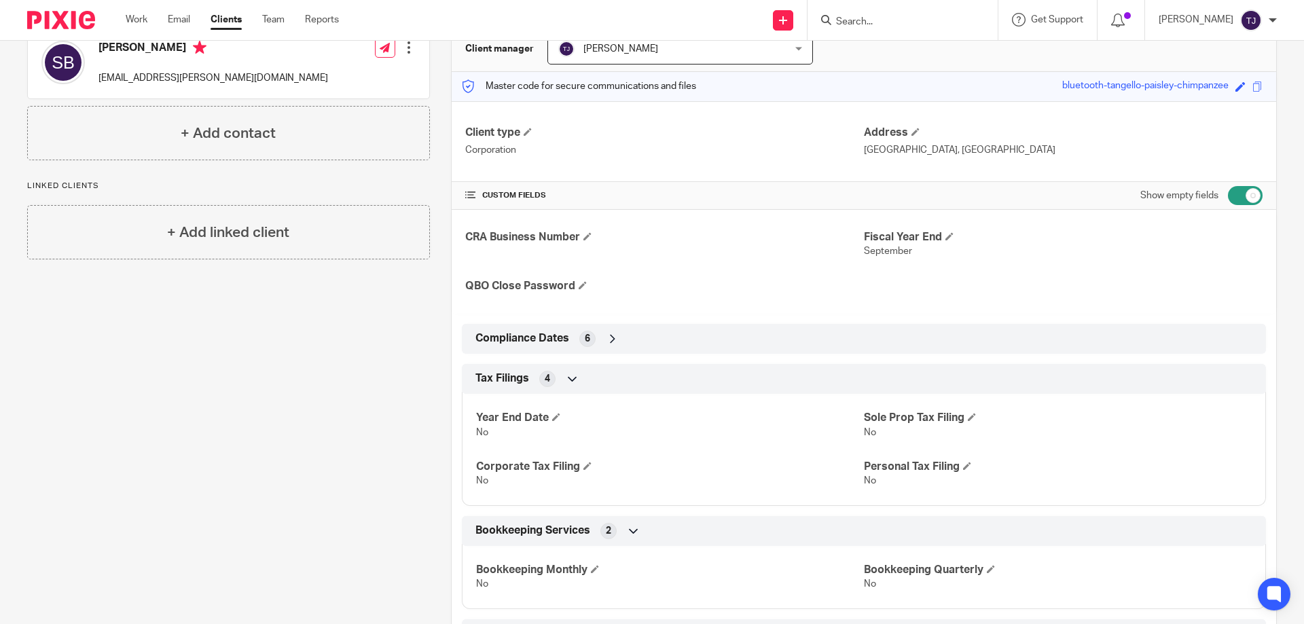
click at [512, 338] on span "Compliance Dates" at bounding box center [523, 339] width 94 height 14
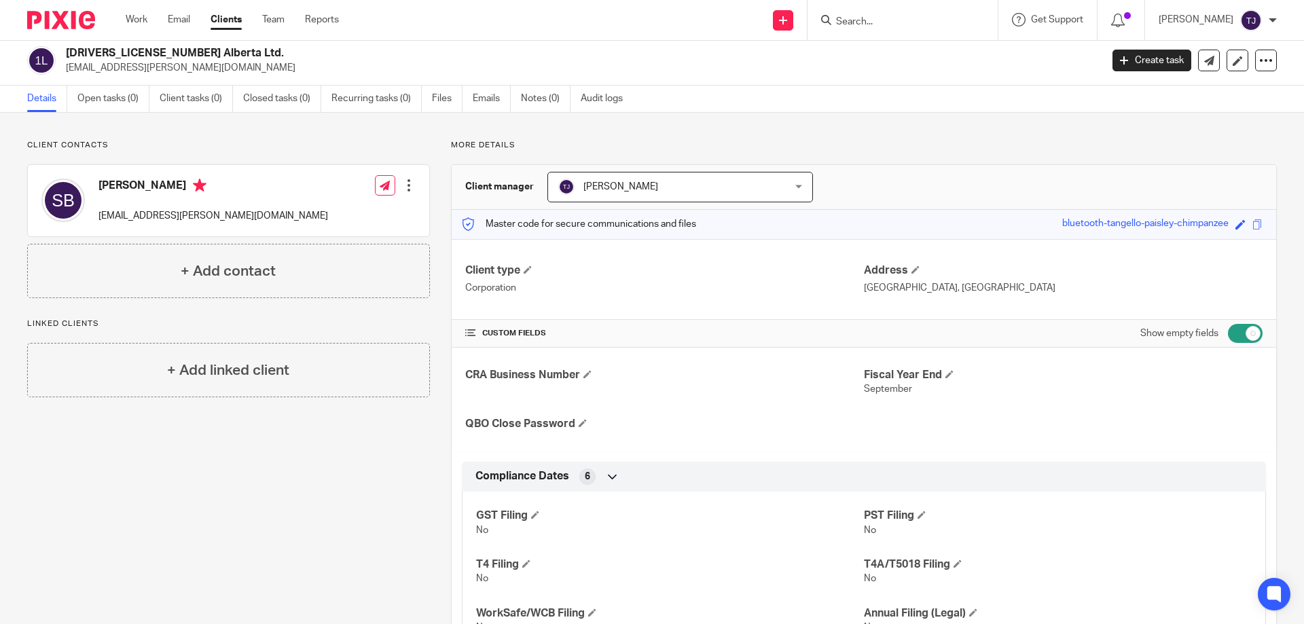
scroll to position [0, 0]
